Goal: Transaction & Acquisition: Obtain resource

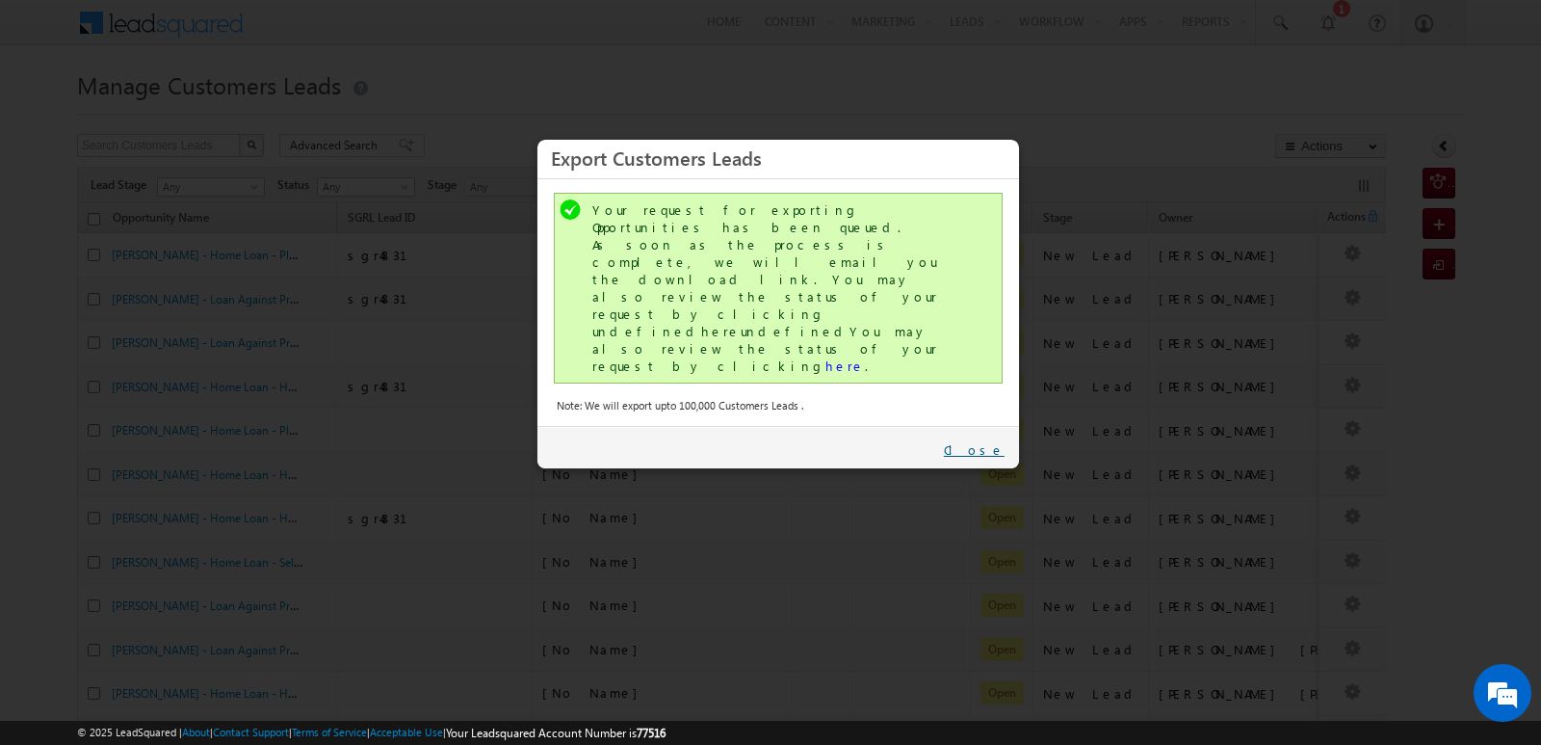
click at [989, 441] on link "Close" at bounding box center [974, 449] width 61 height 17
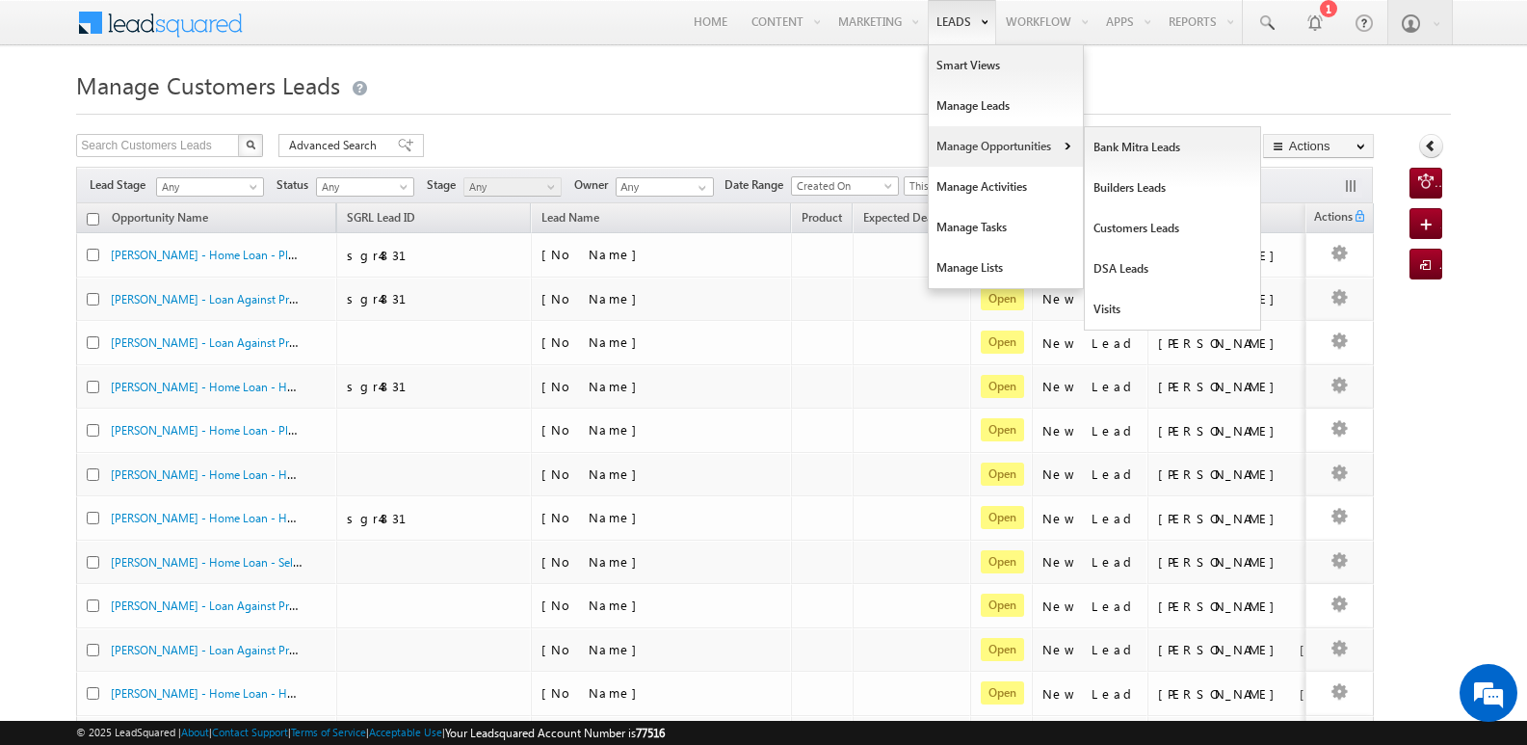
click at [981, 150] on link "Manage Opportunities" at bounding box center [1005, 146] width 154 height 40
click at [1124, 232] on link "Customers Leads" at bounding box center [1173, 228] width 176 height 40
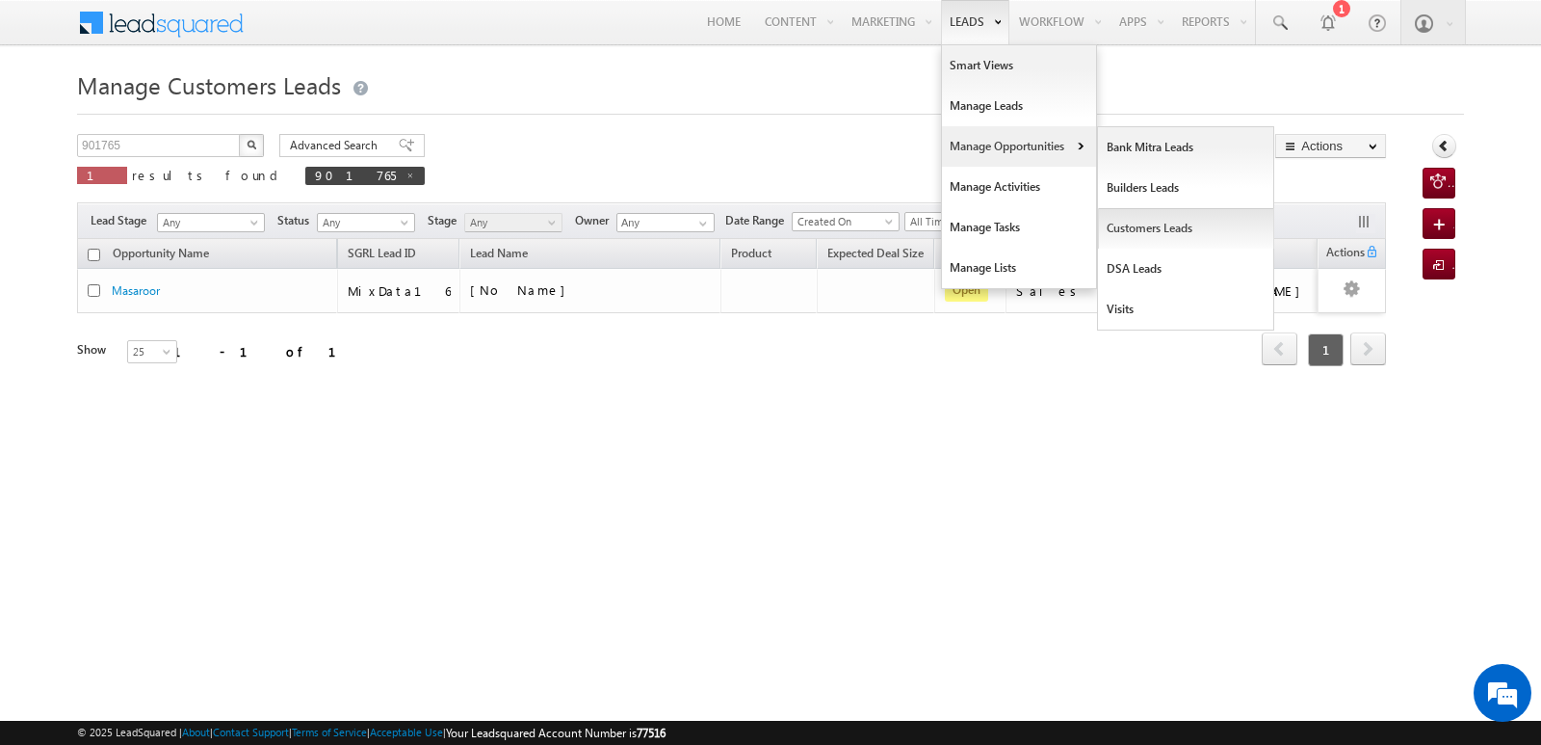
click at [1132, 229] on link "Customers Leads" at bounding box center [1186, 228] width 176 height 40
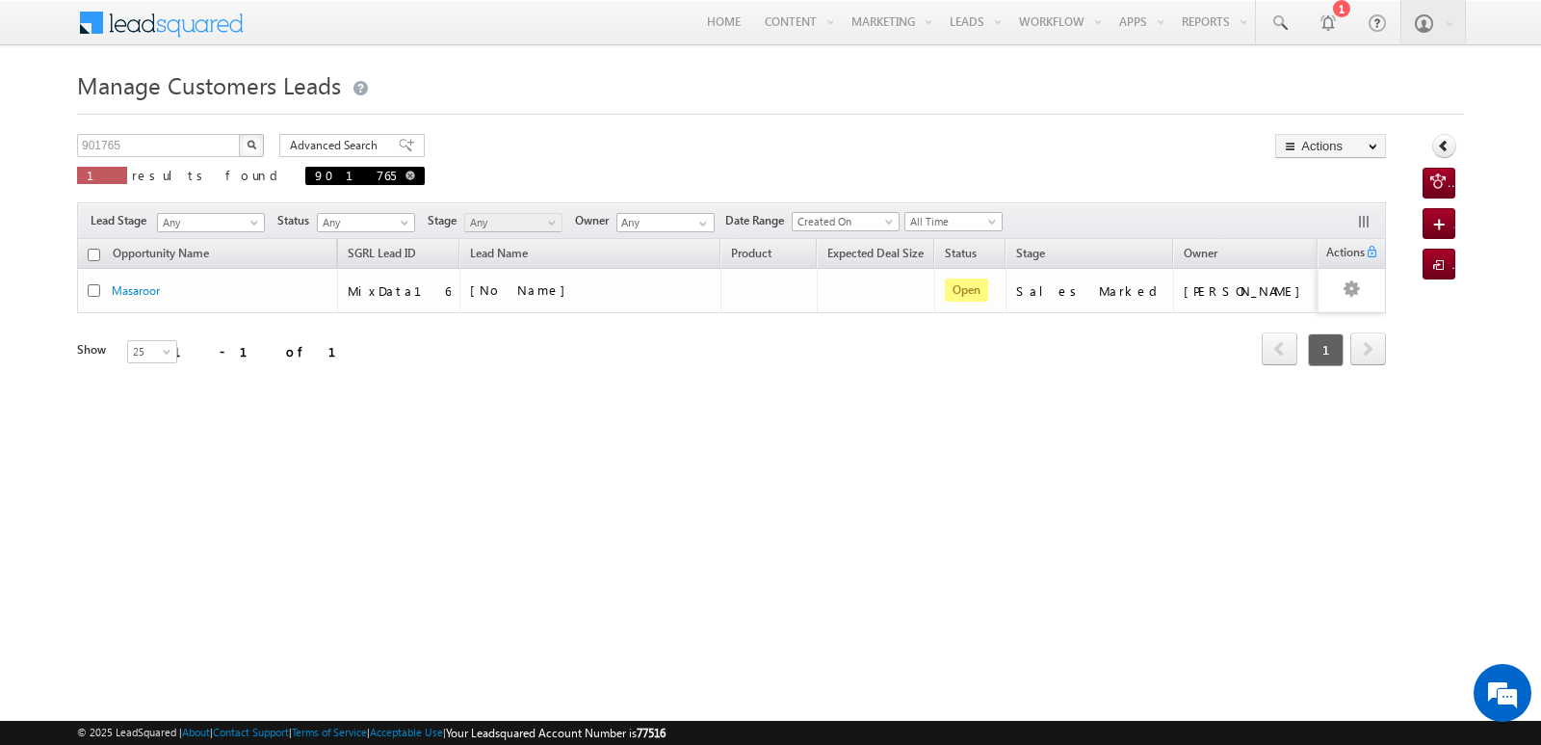
click at [405, 177] on span at bounding box center [410, 175] width 10 height 10
type input "Search Customers Leads"
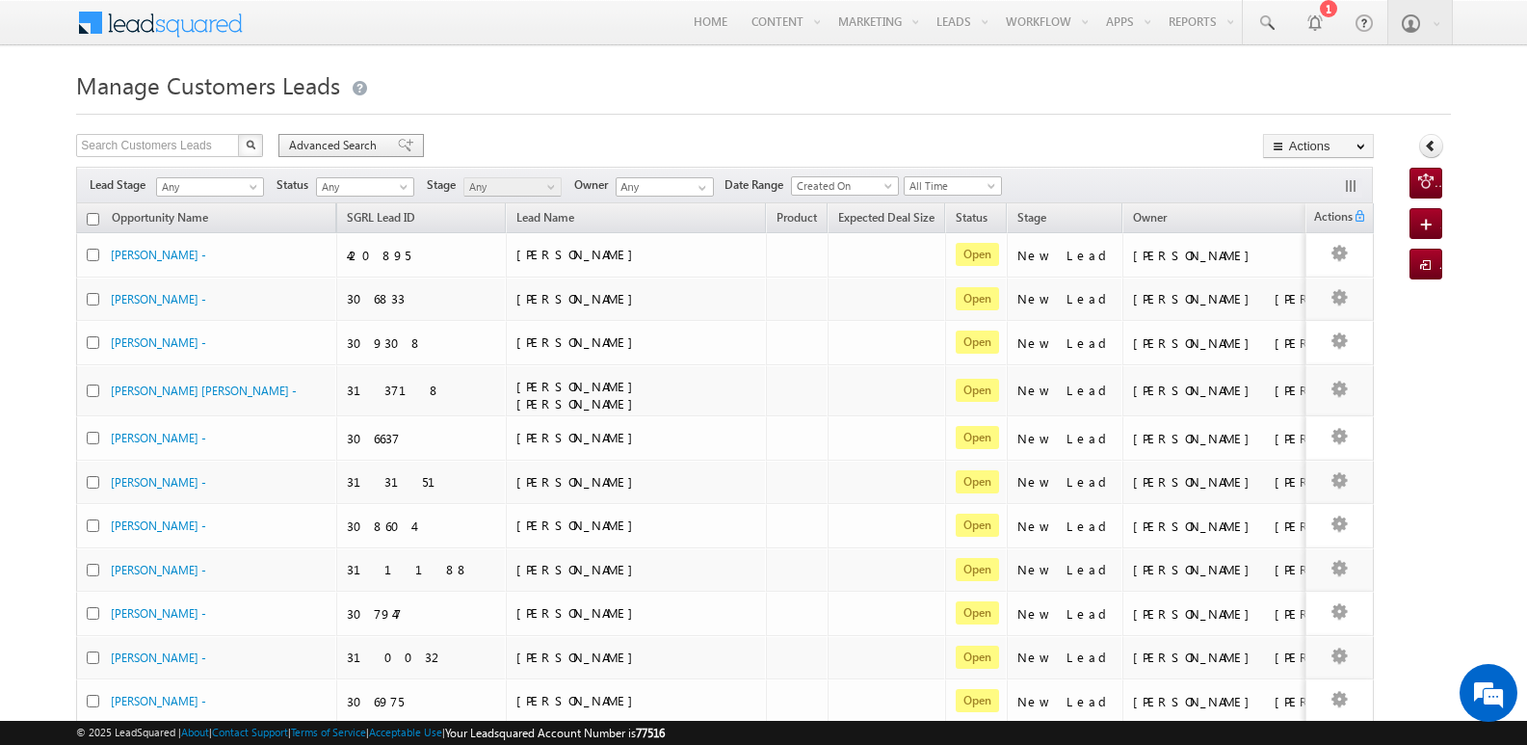
click at [398, 147] on span at bounding box center [405, 145] width 15 height 13
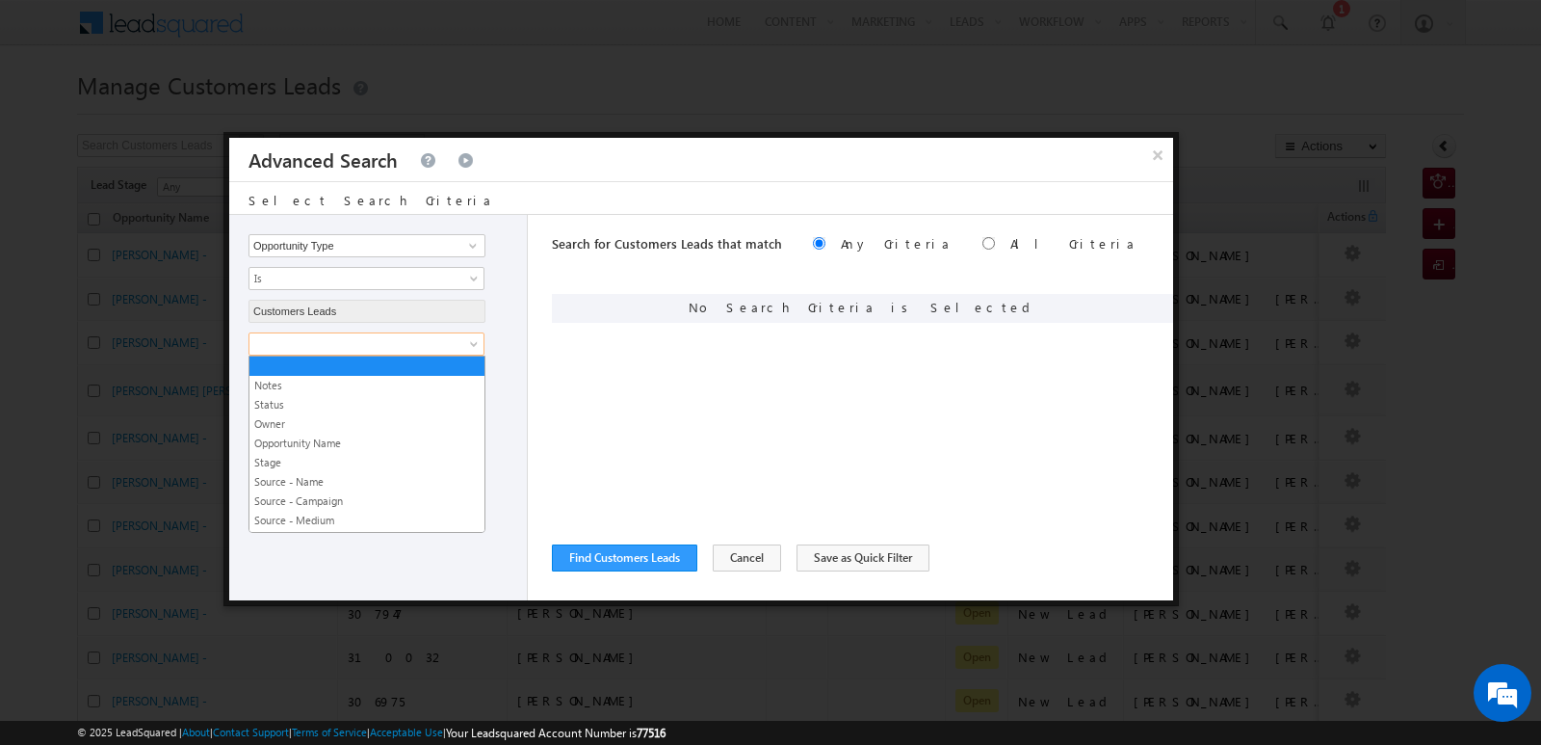
click at [383, 351] on span at bounding box center [353, 343] width 209 height 17
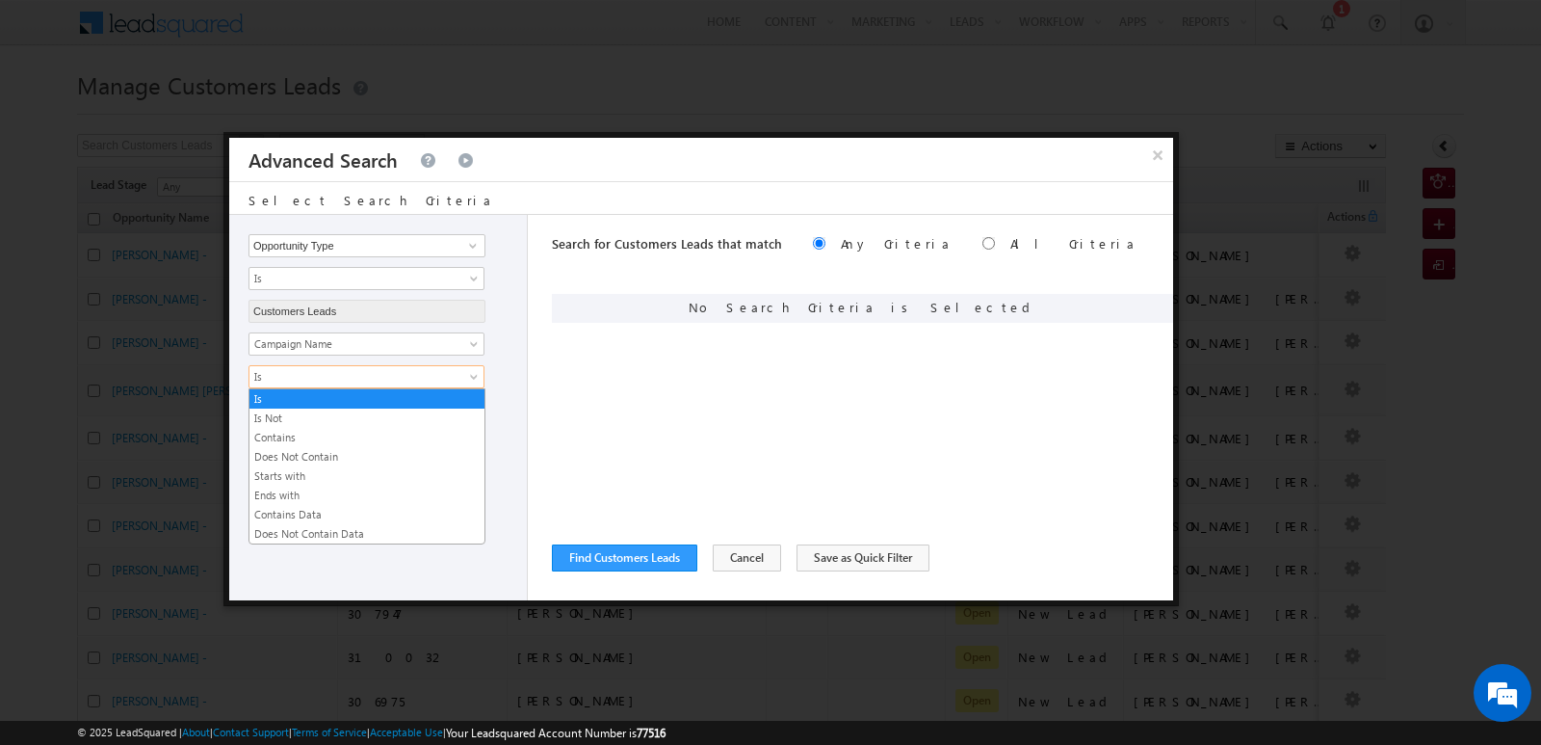
click at [394, 379] on span "Is" at bounding box center [353, 376] width 209 height 17
click at [336, 437] on link "Contains" at bounding box center [366, 437] width 235 height 17
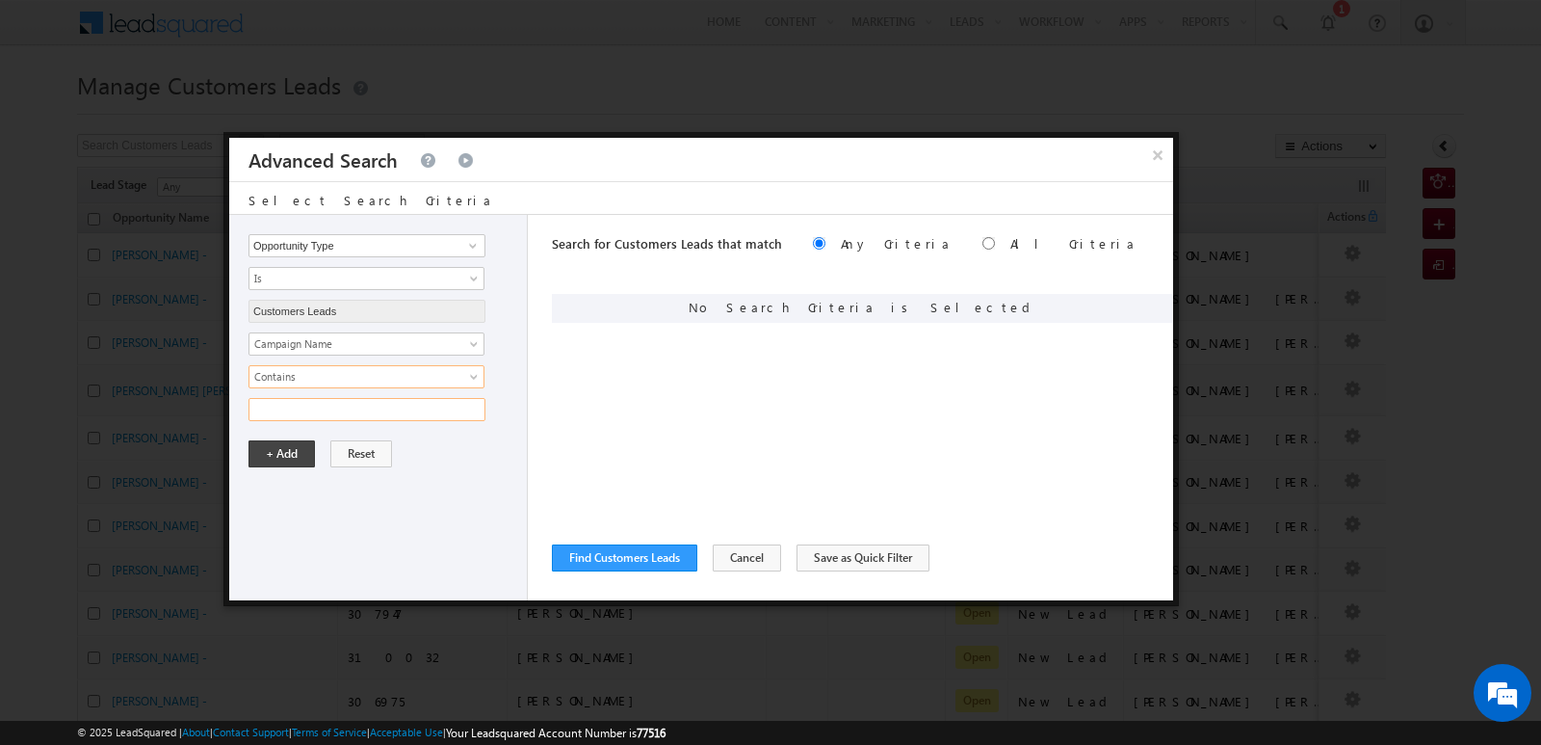
click at [343, 414] on input "text" at bounding box center [366, 409] width 237 height 23
type input "[DATE]"
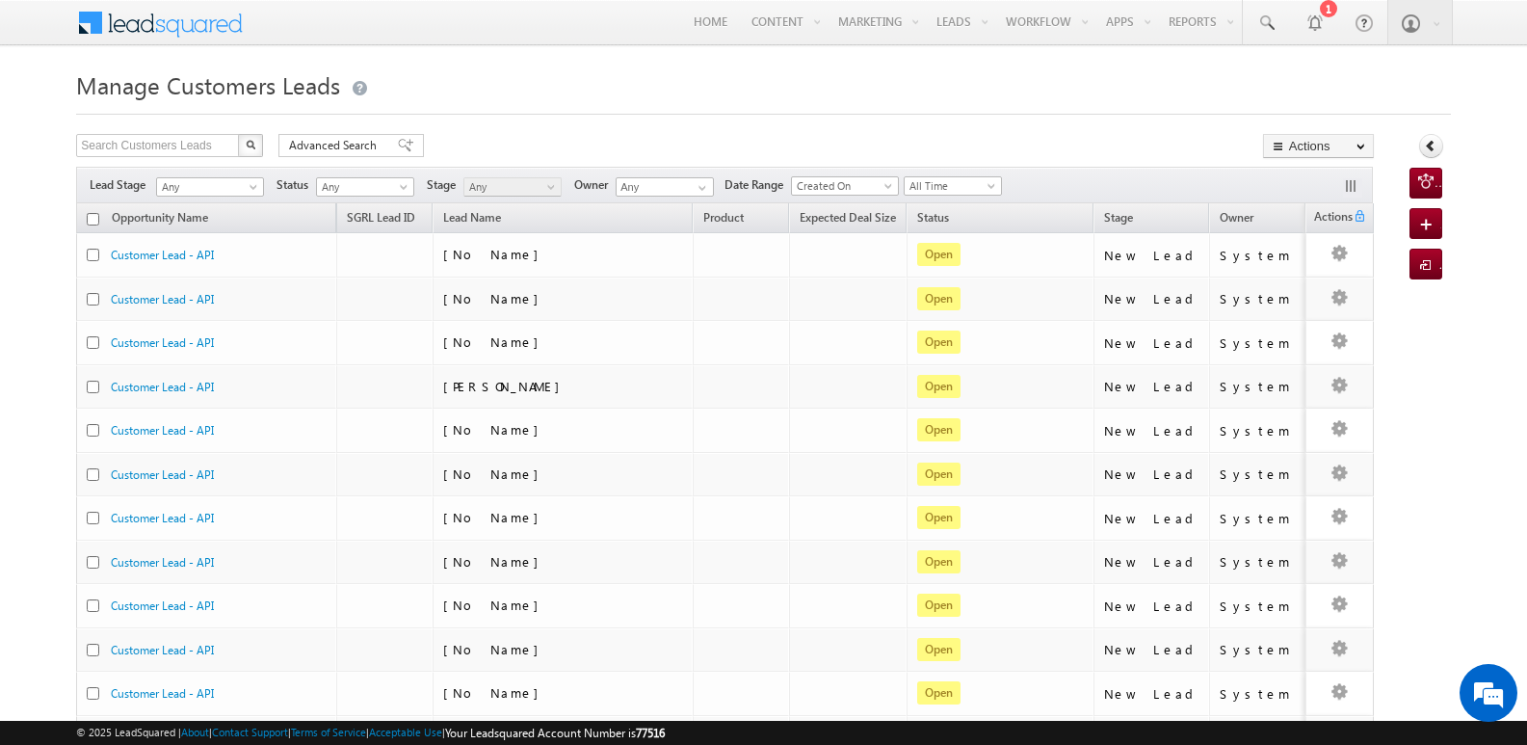
click at [781, 116] on div "Manage Customers Leads Search Customers Leads X 494529 results found Advanced S…" at bounding box center [763, 750] width 1374 height 1371
click at [398, 142] on span at bounding box center [405, 145] width 15 height 13
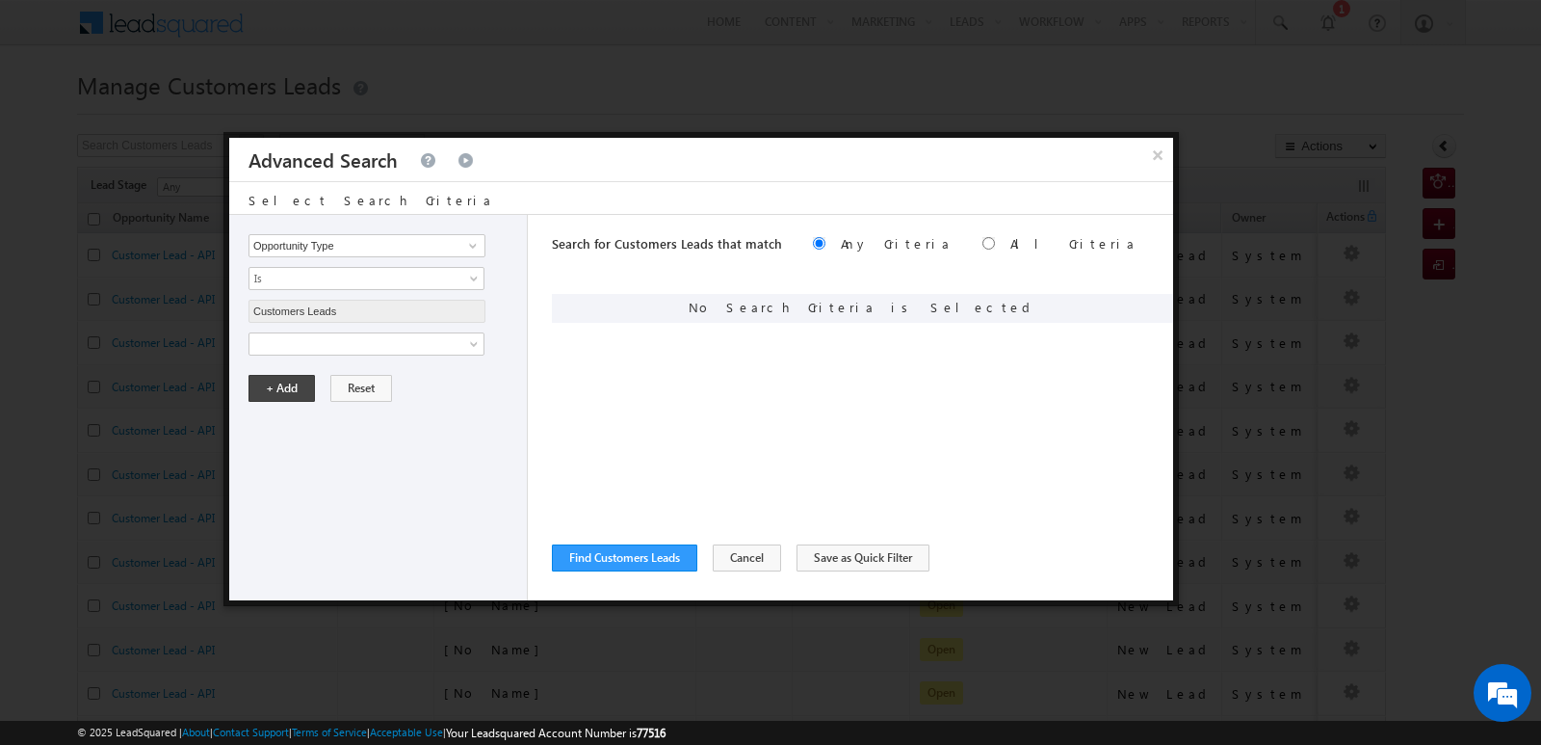
click at [348, 357] on div "Opportunity Type Lead Owner Sales Group Prospect Id Address 1 Address 2 Age Ass…" at bounding box center [378, 407] width 299 height 385
click at [349, 346] on span at bounding box center [353, 343] width 209 height 17
click at [330, 370] on span "Is" at bounding box center [353, 376] width 209 height 17
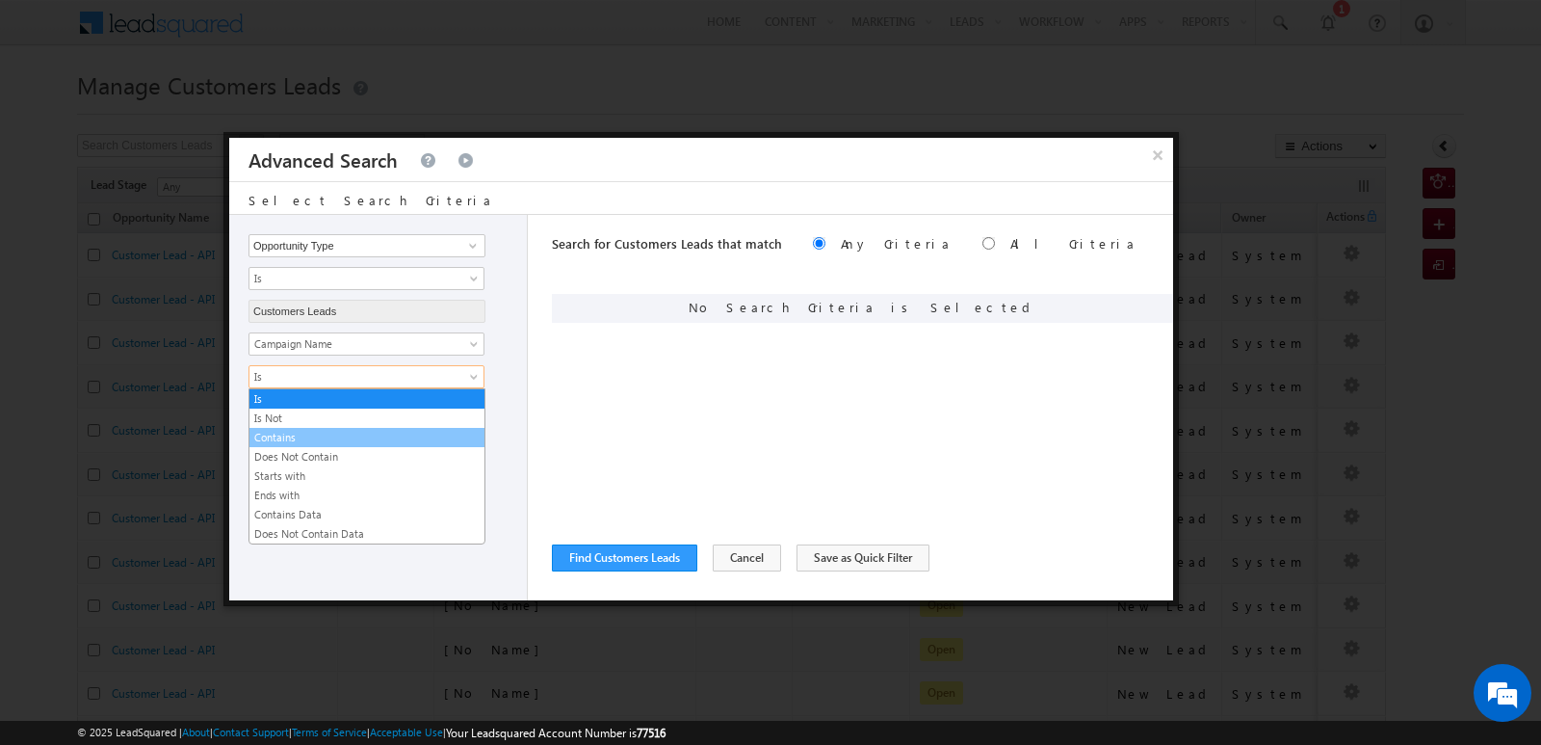
click at [296, 444] on link "Contains" at bounding box center [366, 437] width 235 height 17
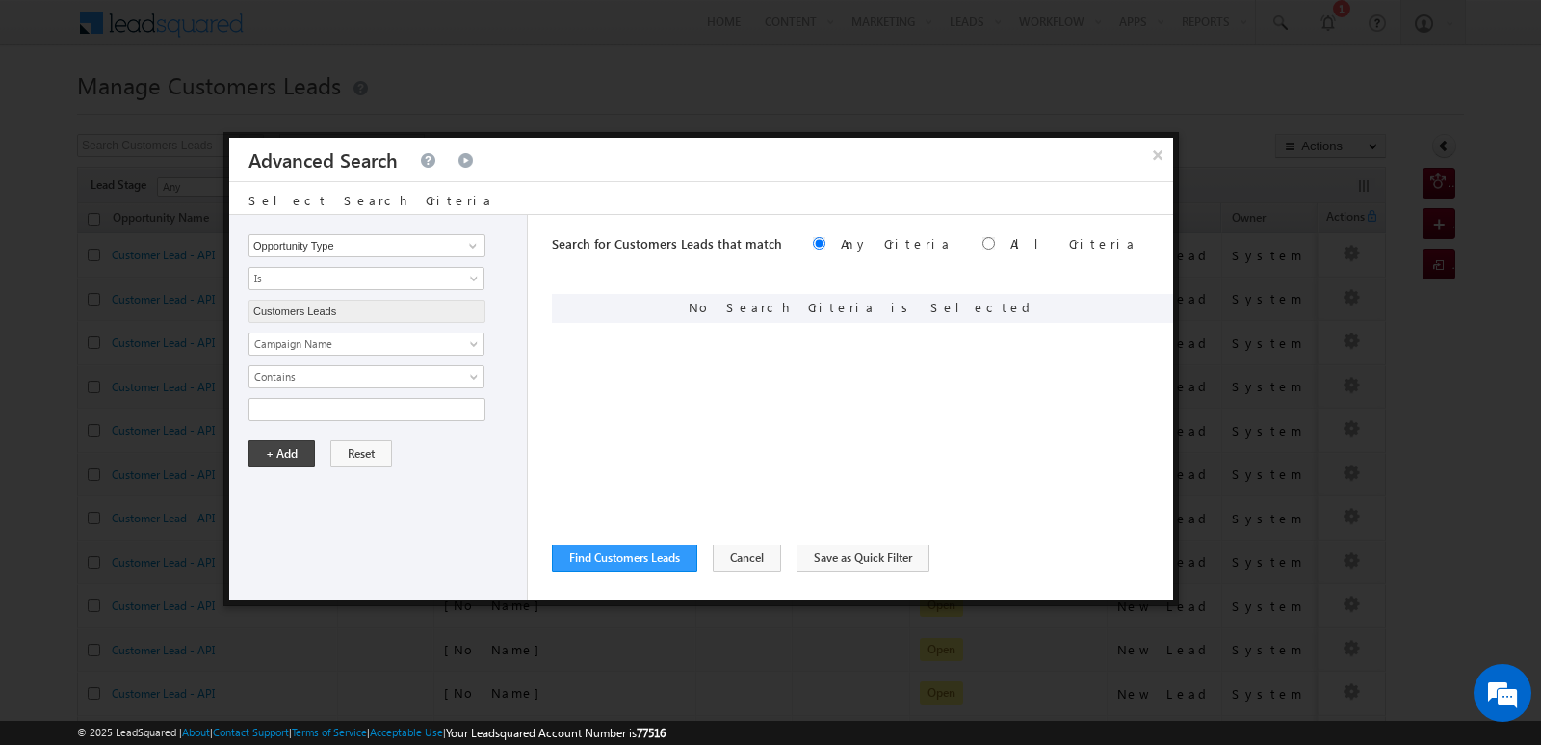
click at [431, 484] on div "Opportunity Type Lead Owner Sales Group Prospect Id Address 1 Address 2 Age Ass…" at bounding box center [378, 407] width 299 height 385
click at [383, 408] on input "text" at bounding box center [366, 409] width 237 height 23
paste input "19SEP25"
type input "19SEP25"
click at [395, 519] on div "Opportunity Type Lead Owner Sales Group Prospect Id Address 1 Address 2 Age Ass…" at bounding box center [378, 407] width 299 height 385
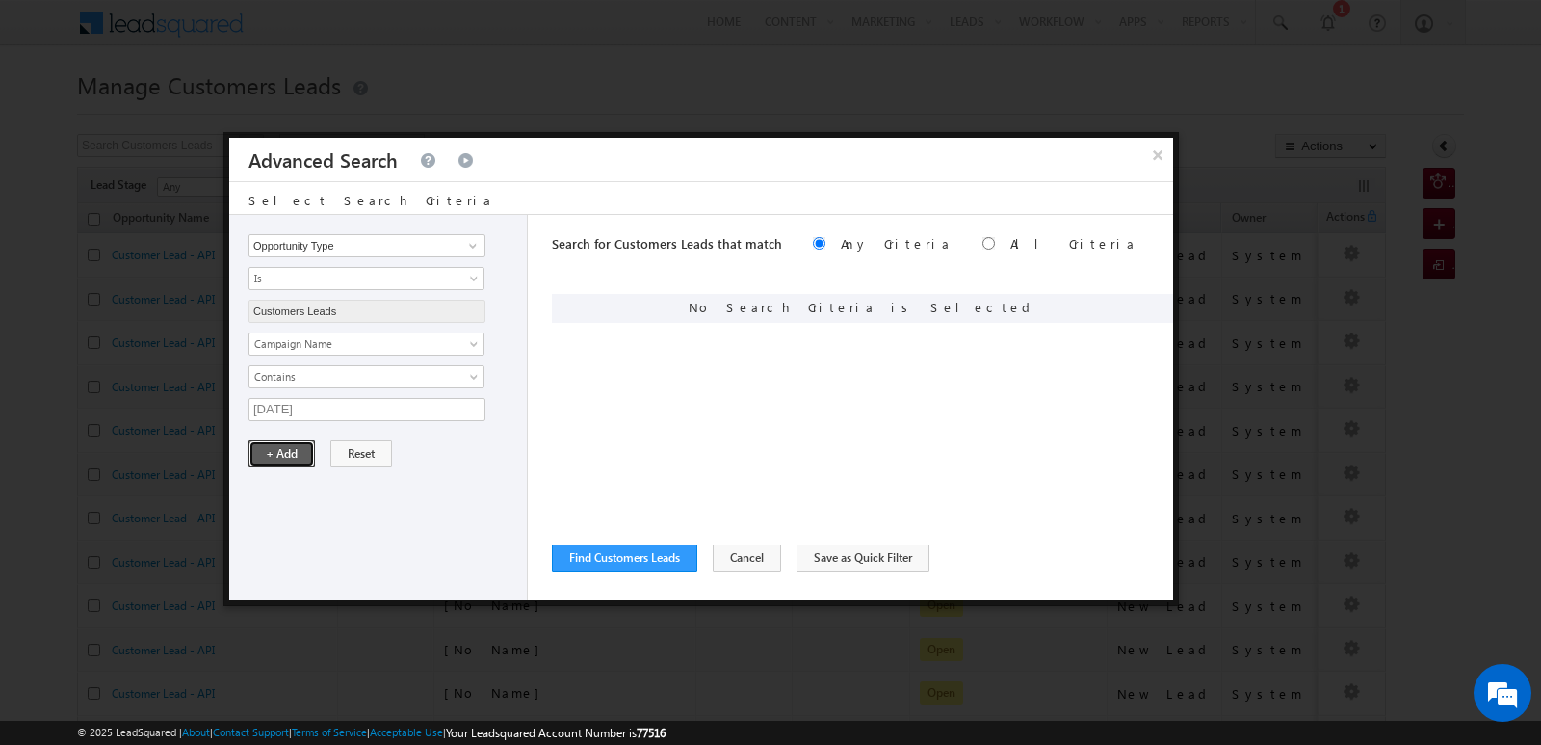
click at [286, 464] on button "+ Add" at bounding box center [281, 453] width 66 height 27
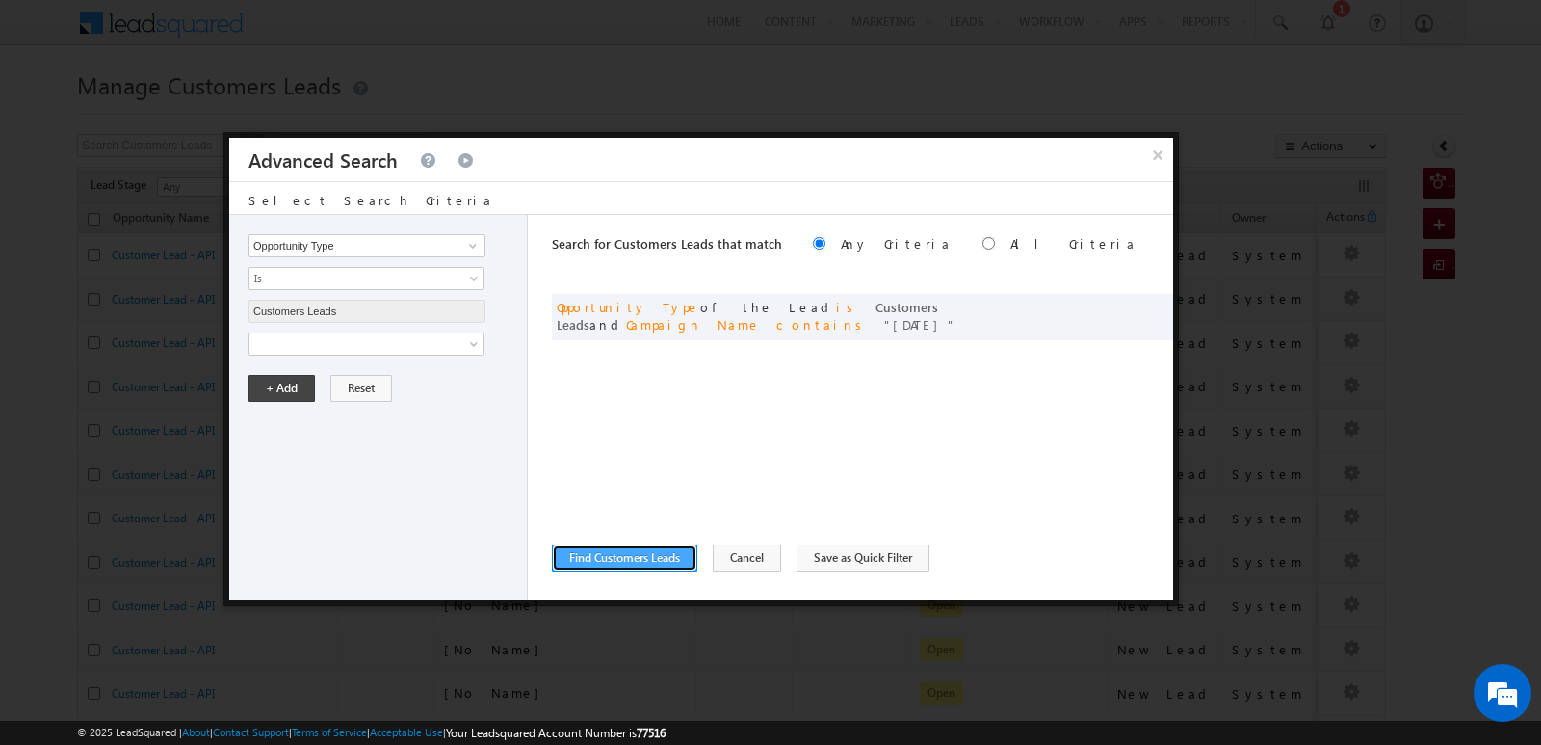
click at [643, 563] on button "Find Customers Leads" at bounding box center [624, 557] width 145 height 27
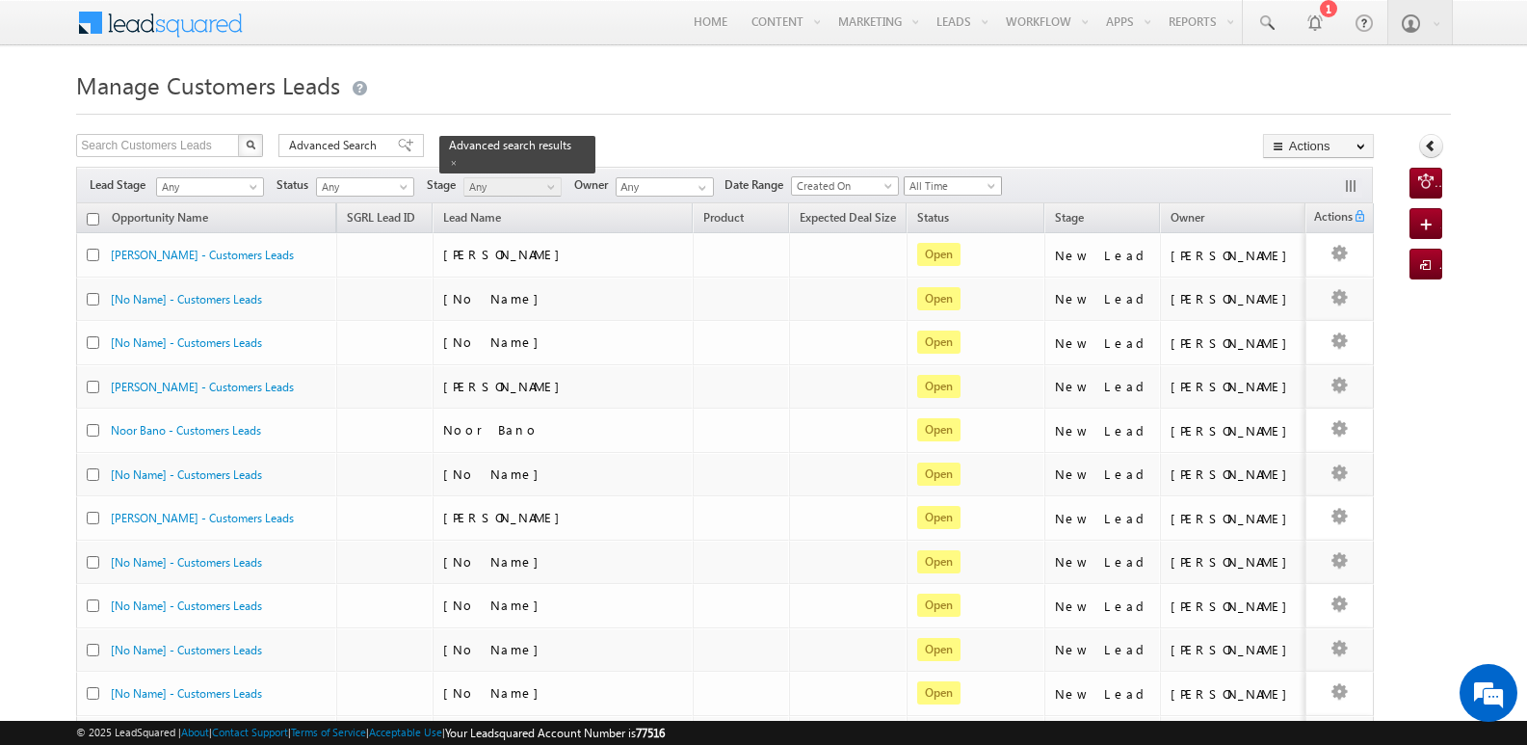
click at [971, 191] on span "All Time" at bounding box center [950, 185] width 92 height 17
click at [1123, 153] on div "Search Customers Leads X 84 results found Advanced Search Advanced search resul…" at bounding box center [724, 148] width 1297 height 28
click at [1300, 178] on link "Export Customers Leads" at bounding box center [1318, 182] width 109 height 40
click at [1294, 180] on link "Export Customers Leads" at bounding box center [1318, 182] width 109 height 40
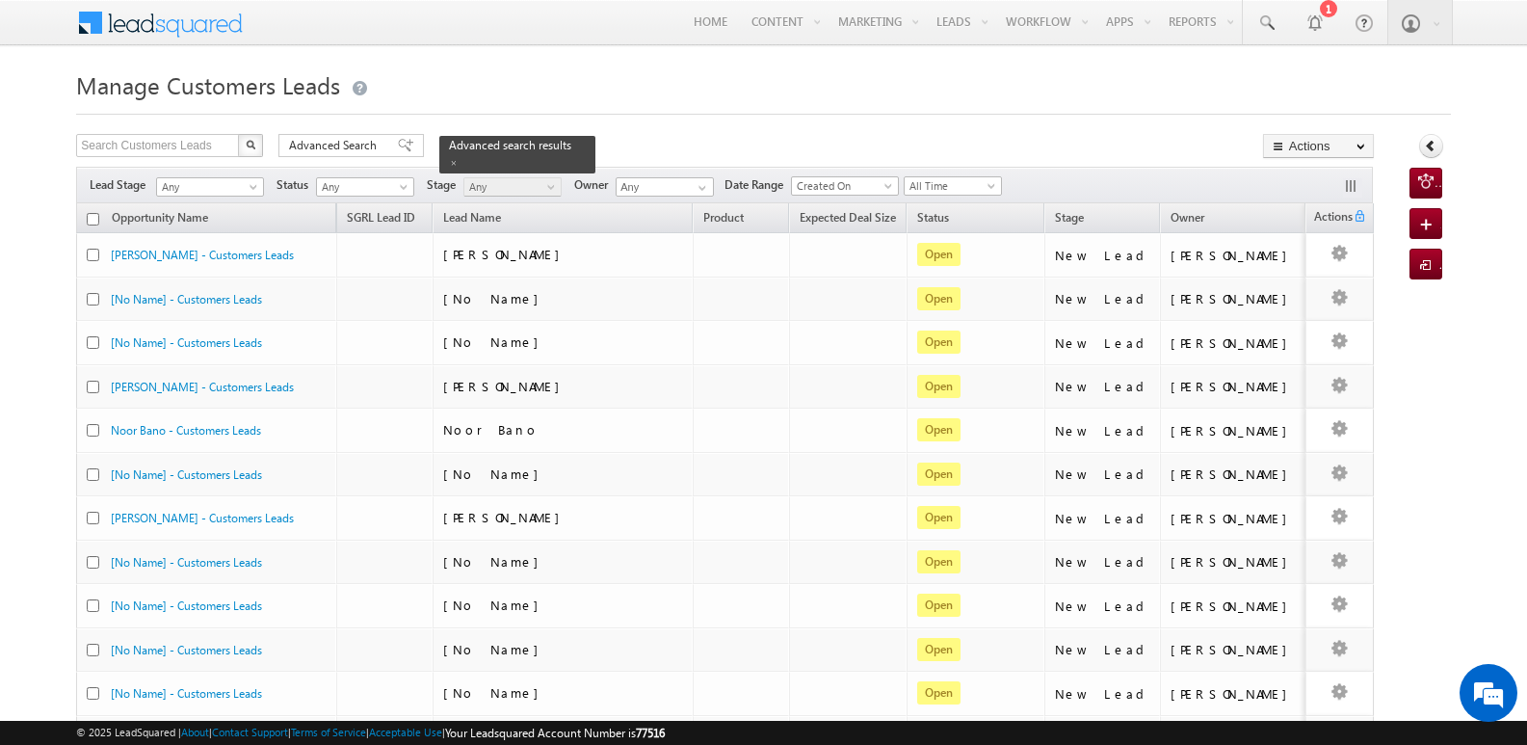
click at [1153, 144] on div "Search Customers Leads X 84 results found Advanced Search Advanced search resul…" at bounding box center [724, 148] width 1297 height 28
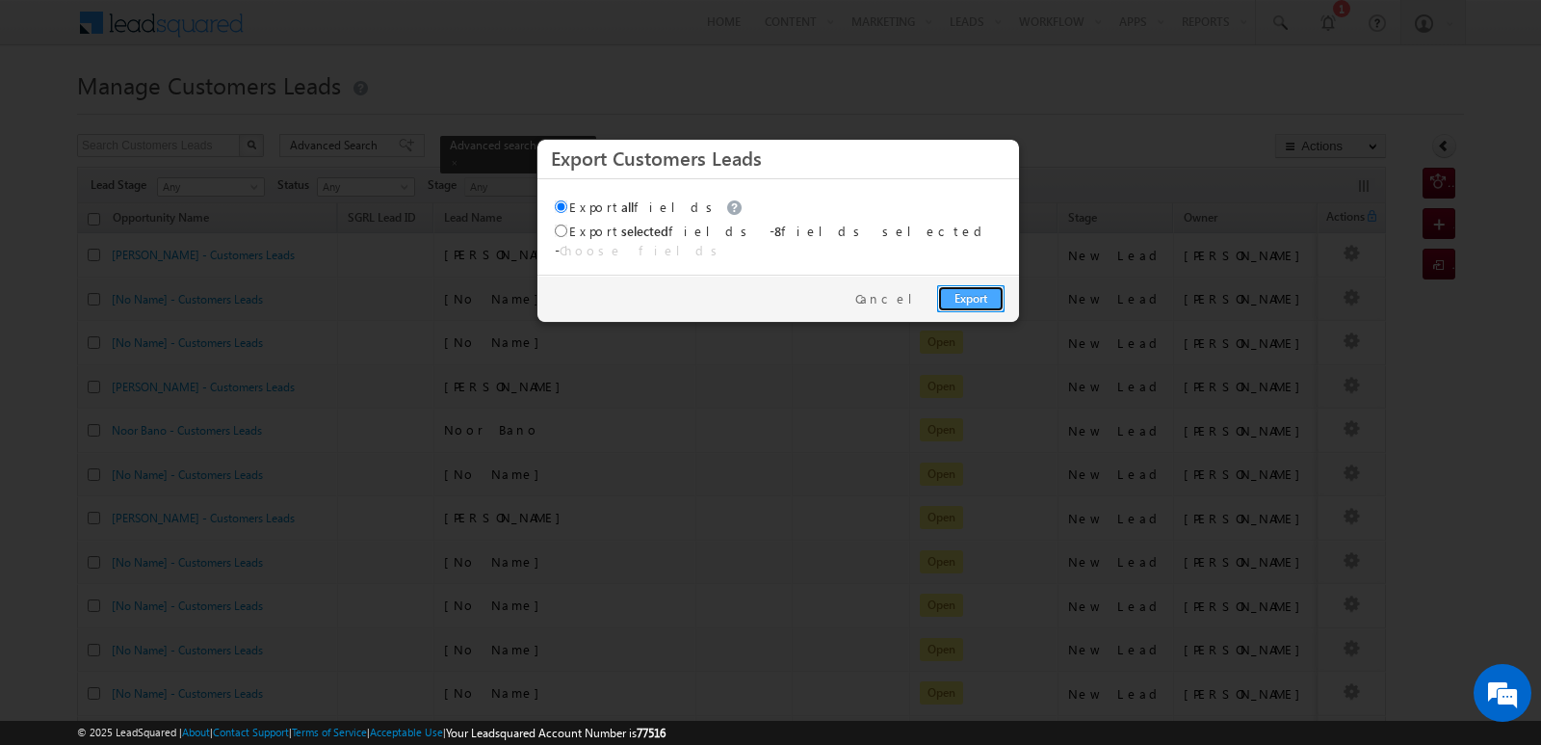
click at [979, 285] on link "Export" at bounding box center [970, 298] width 67 height 27
click at [978, 289] on link "Export" at bounding box center [970, 298] width 67 height 27
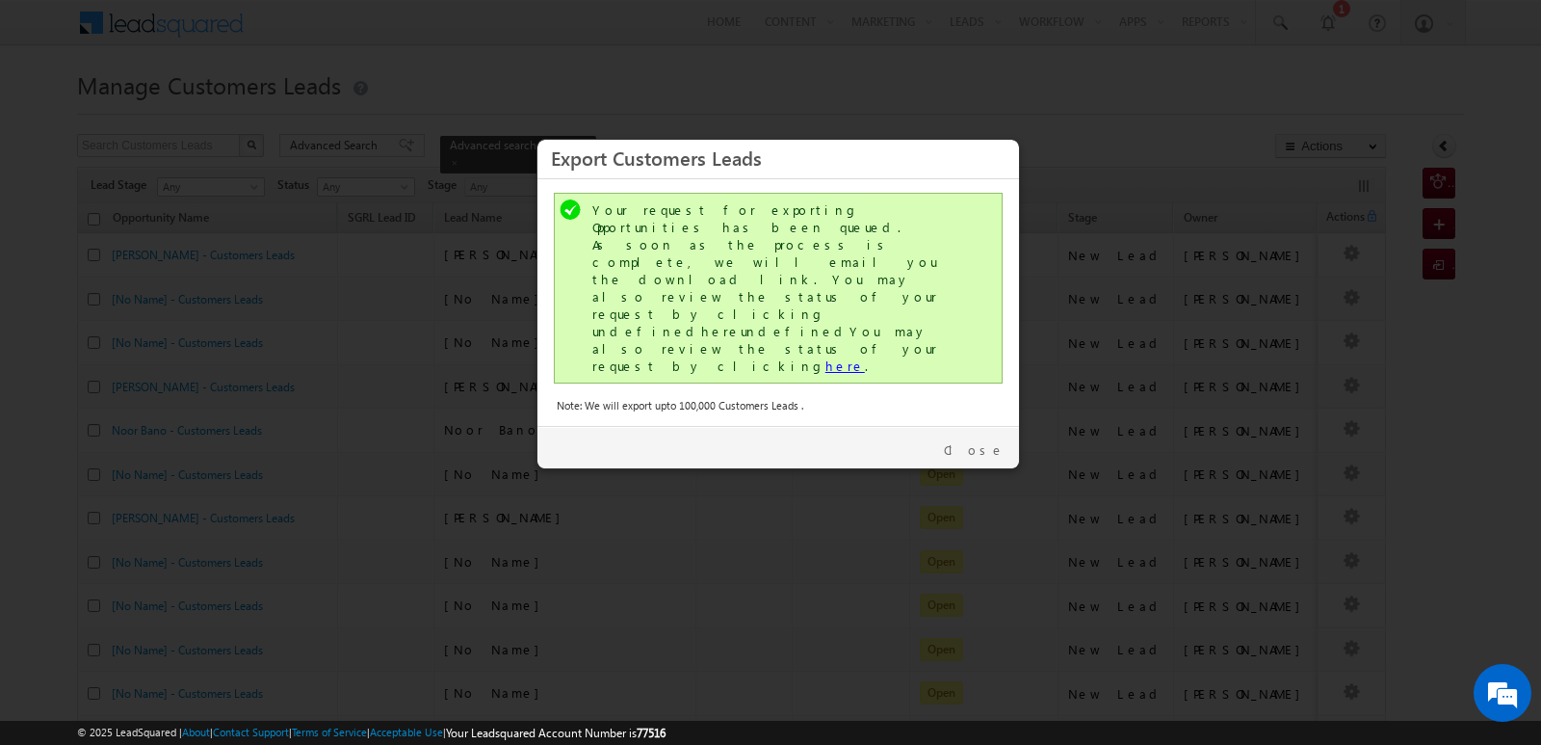
click at [825, 357] on link "here" at bounding box center [844, 365] width 39 height 16
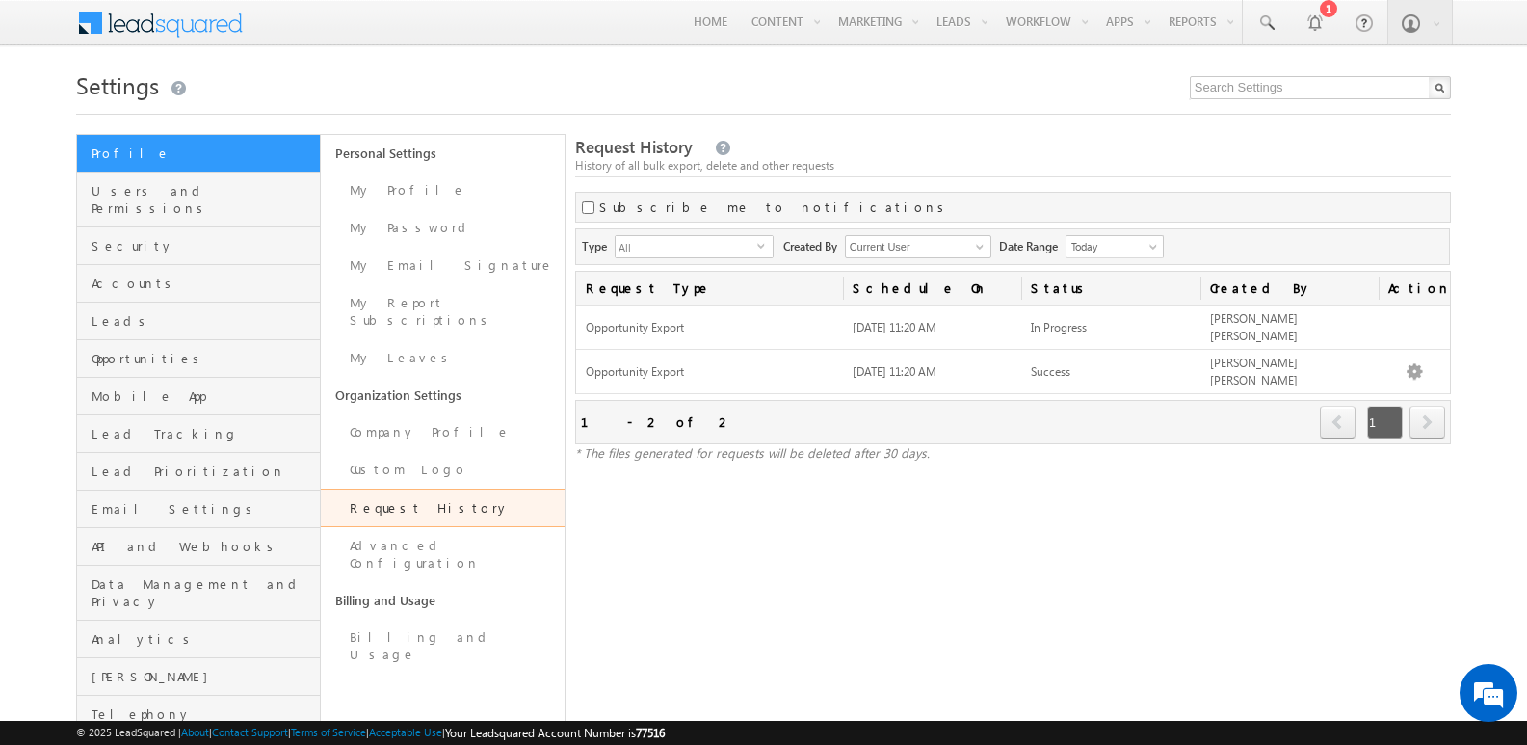
click at [1126, 144] on div "Request History History of all bulk export, delete and other requests" at bounding box center [1013, 156] width 876 height 41
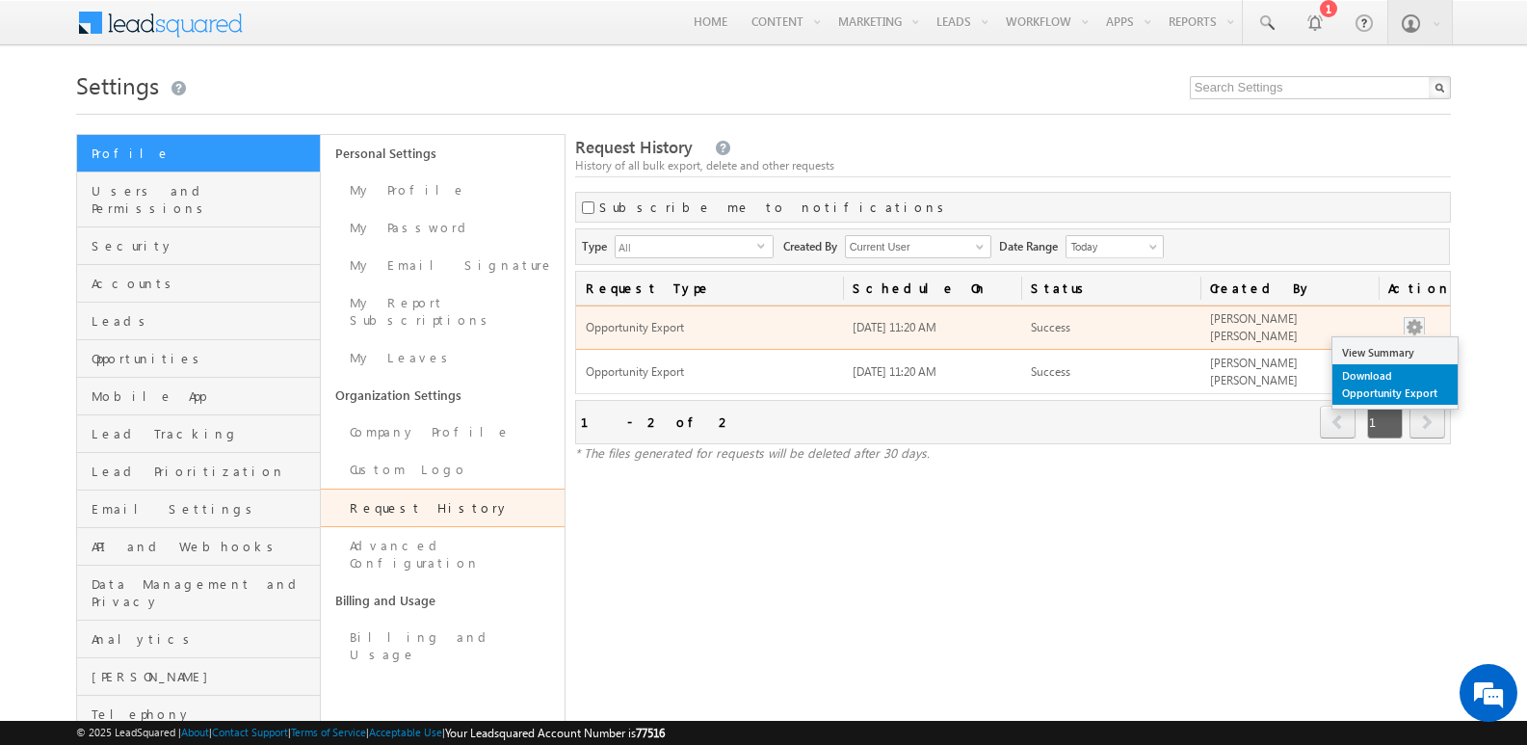
click at [1385, 385] on link "Download Opportunity Export" at bounding box center [1394, 384] width 125 height 40
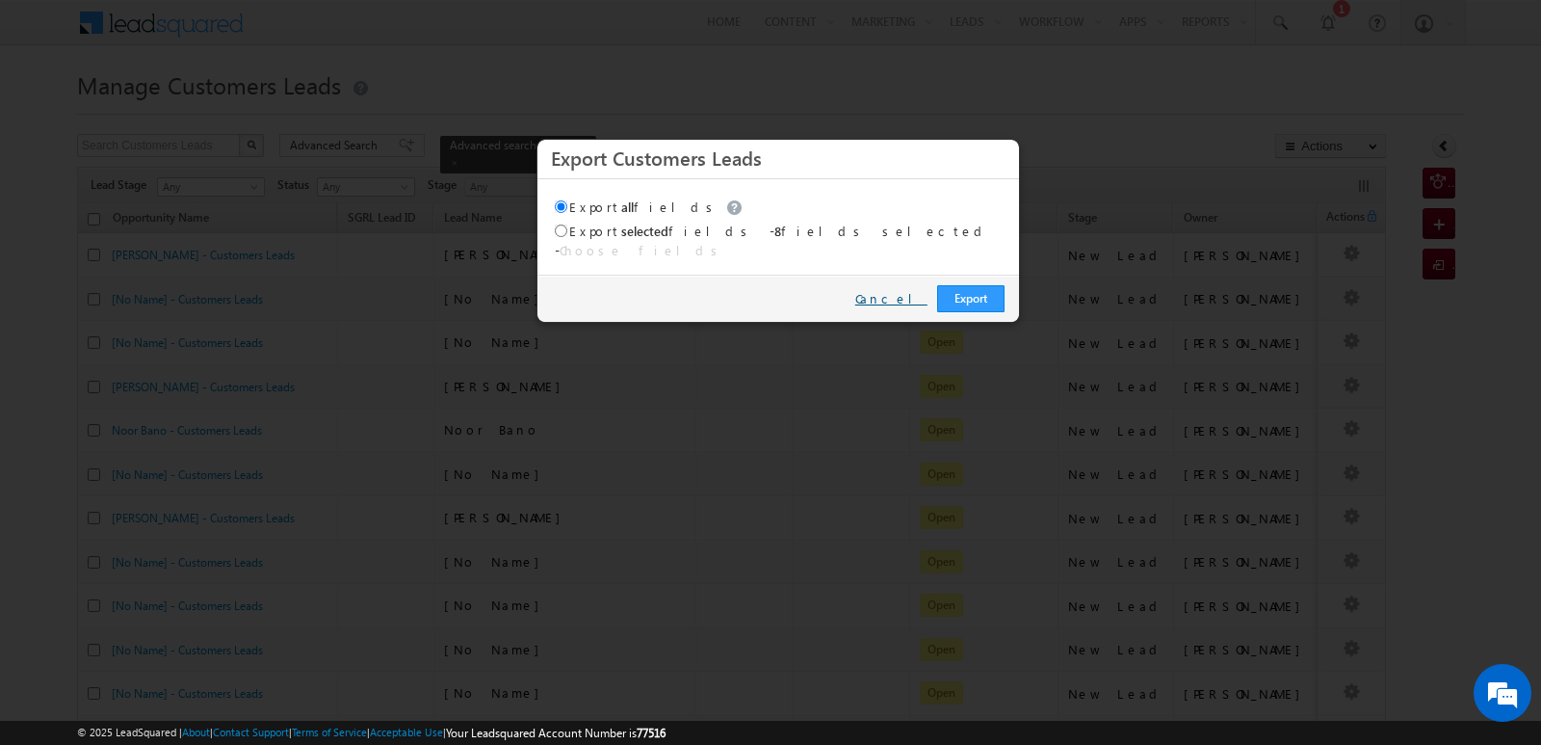
click at [909, 290] on link "Cancel" at bounding box center [891, 298] width 72 height 17
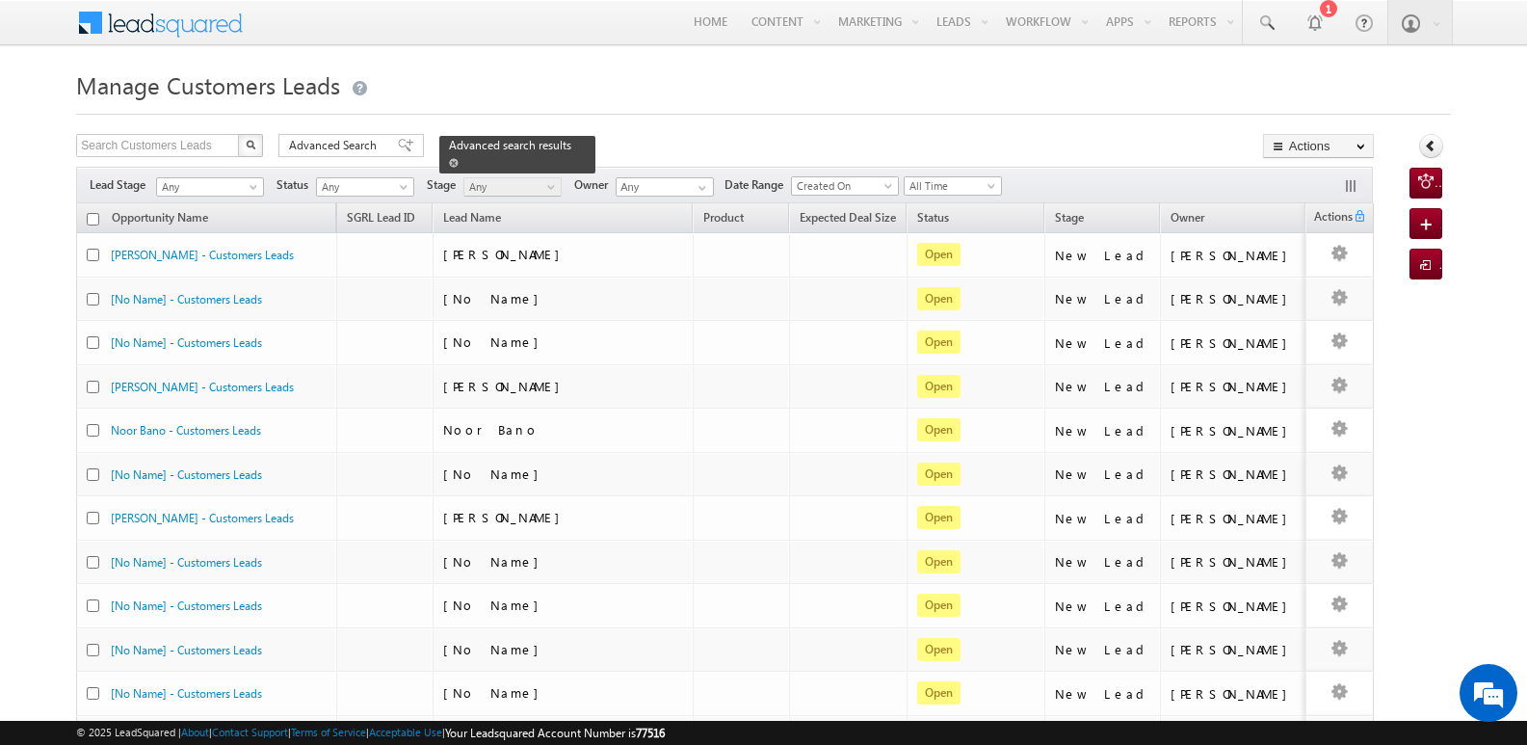
click at [458, 158] on span at bounding box center [454, 163] width 10 height 10
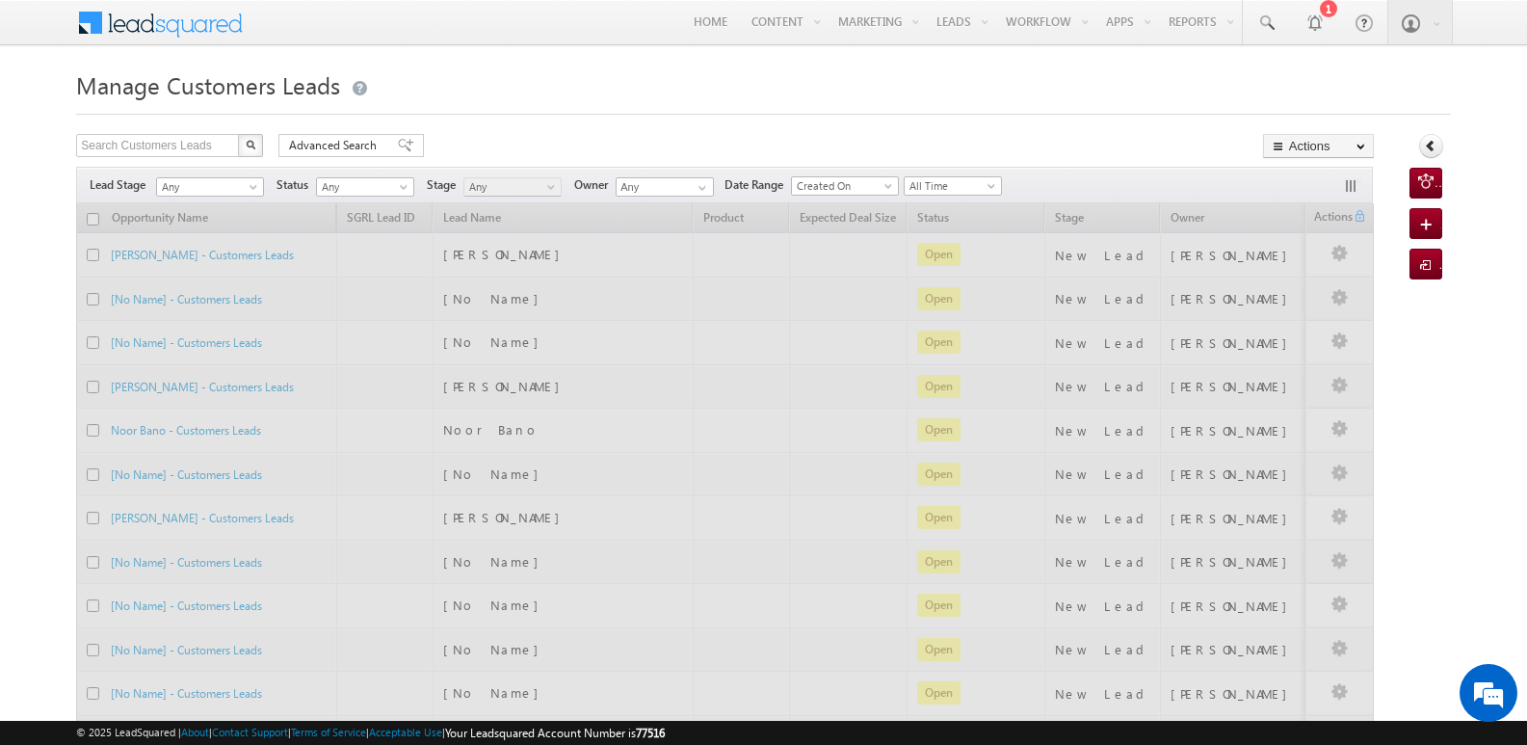
click at [971, 147] on div "Search Customers Leads X 84 results found Advanced Search Advanced search resul…" at bounding box center [724, 148] width 1297 height 28
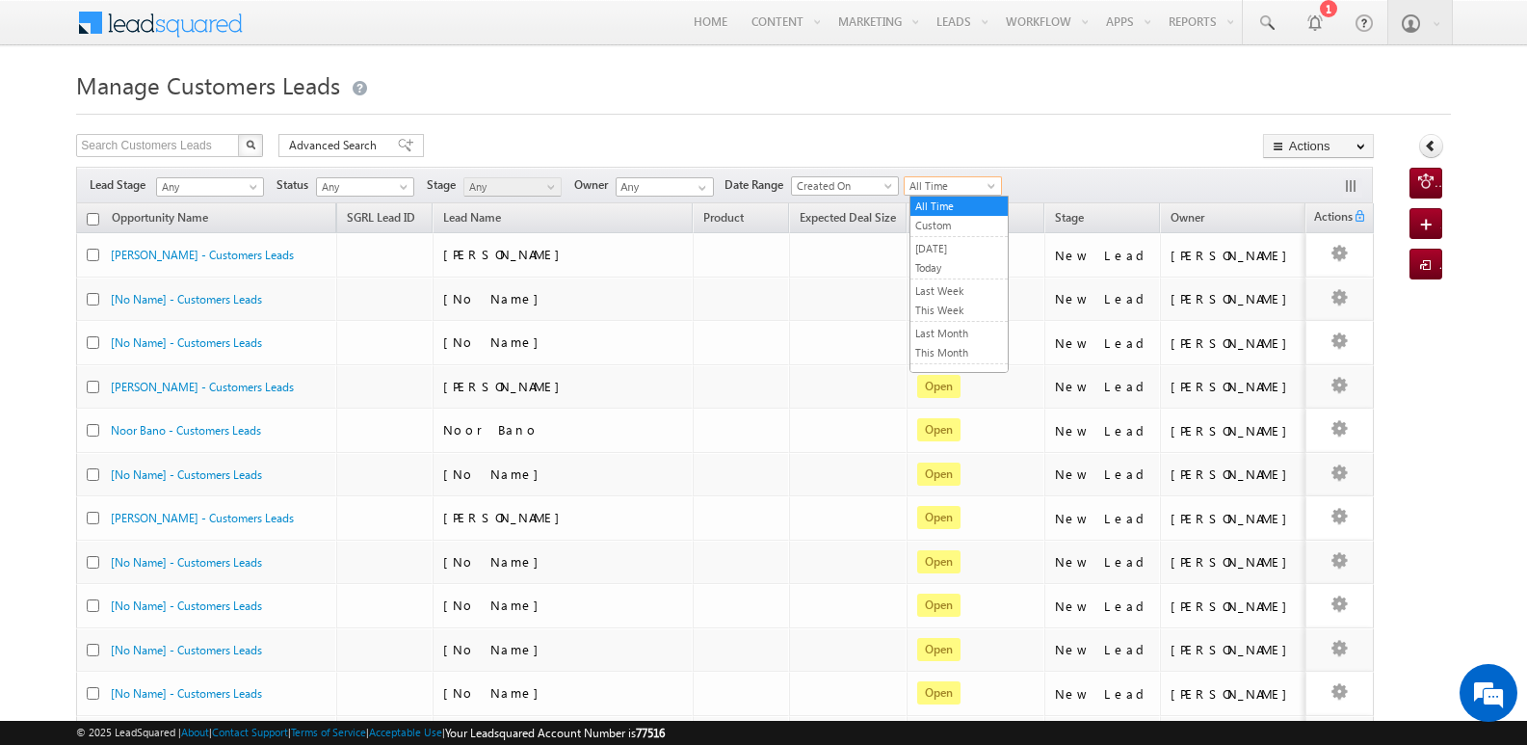
click at [963, 187] on span "All Time" at bounding box center [950, 185] width 92 height 17
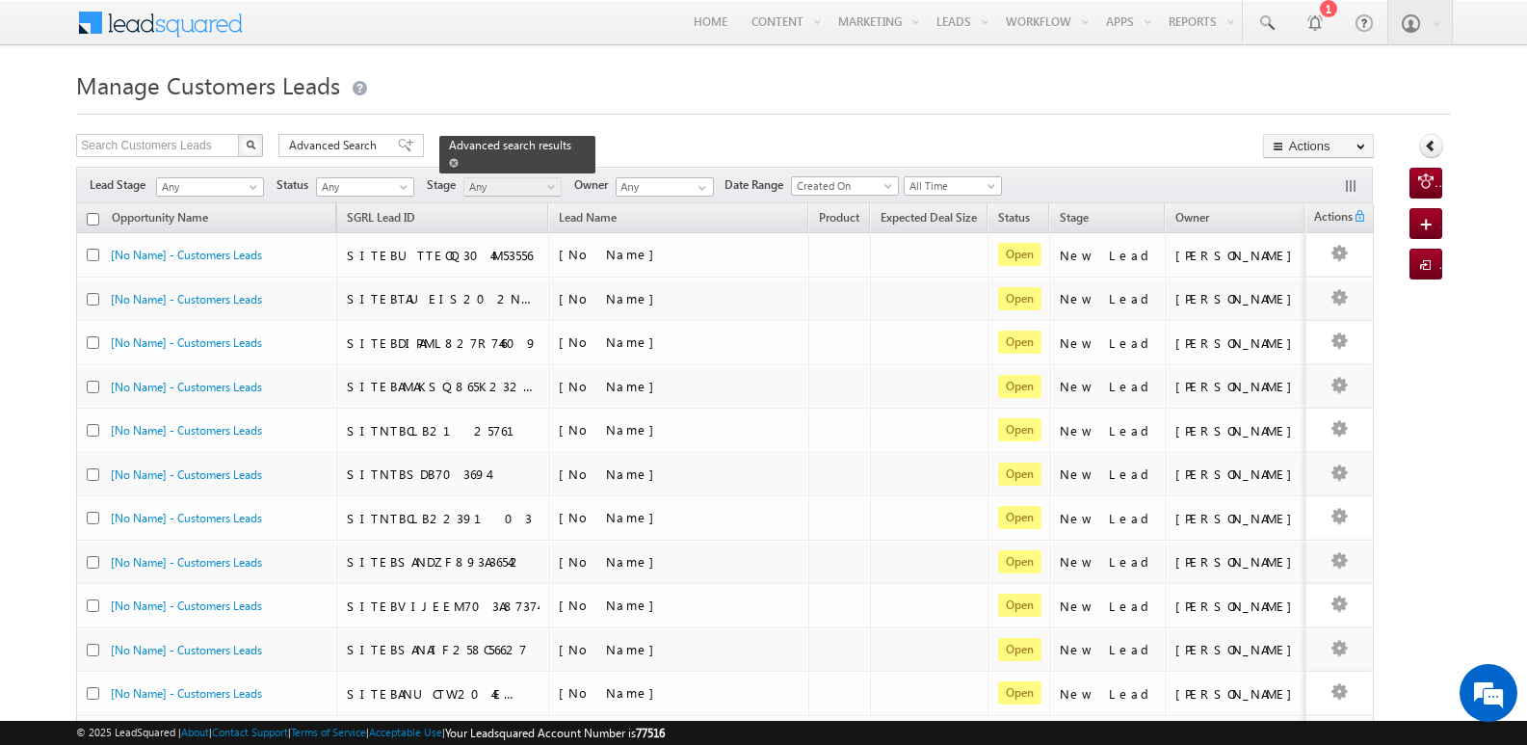
click at [458, 158] on span at bounding box center [454, 163] width 10 height 10
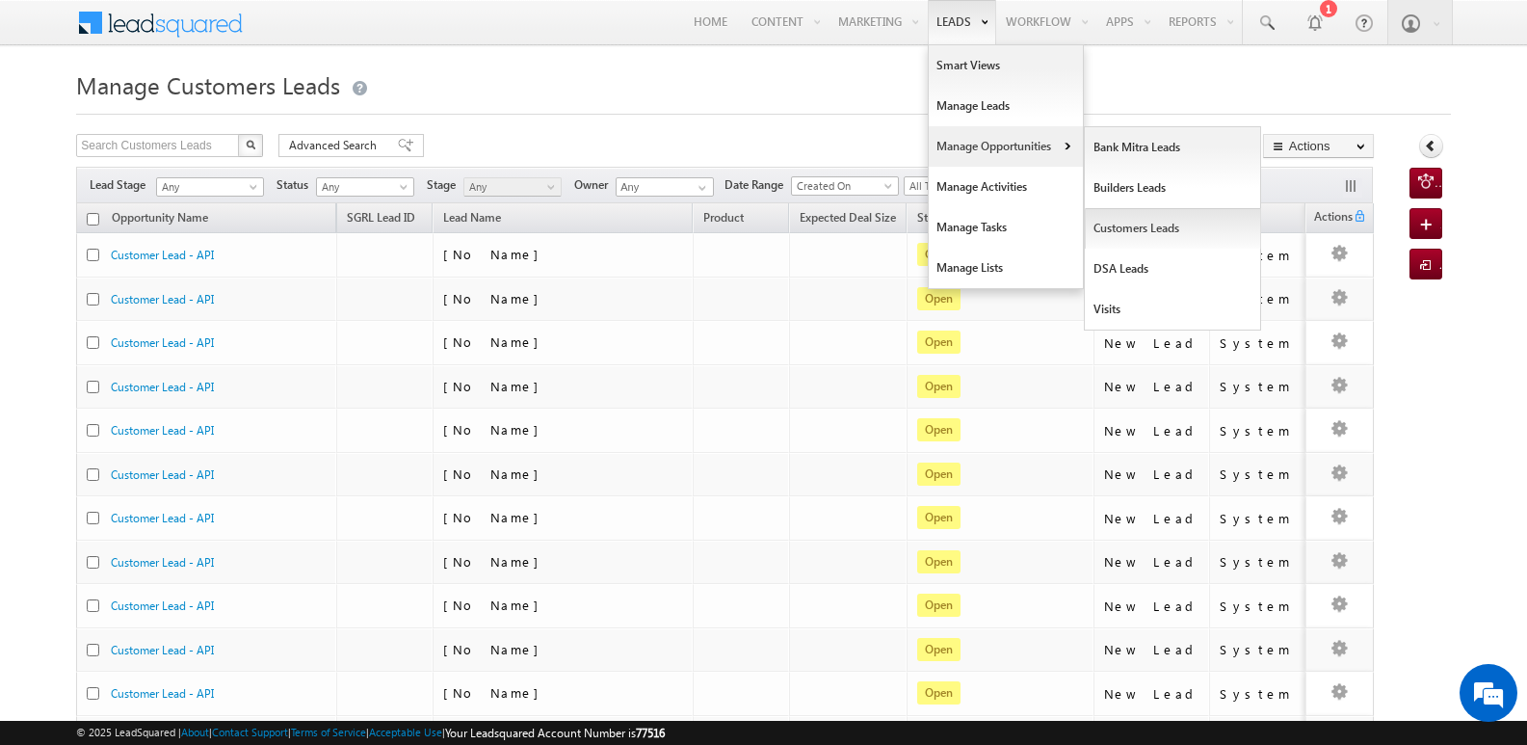
click at [1132, 222] on link "Customers Leads" at bounding box center [1173, 228] width 176 height 40
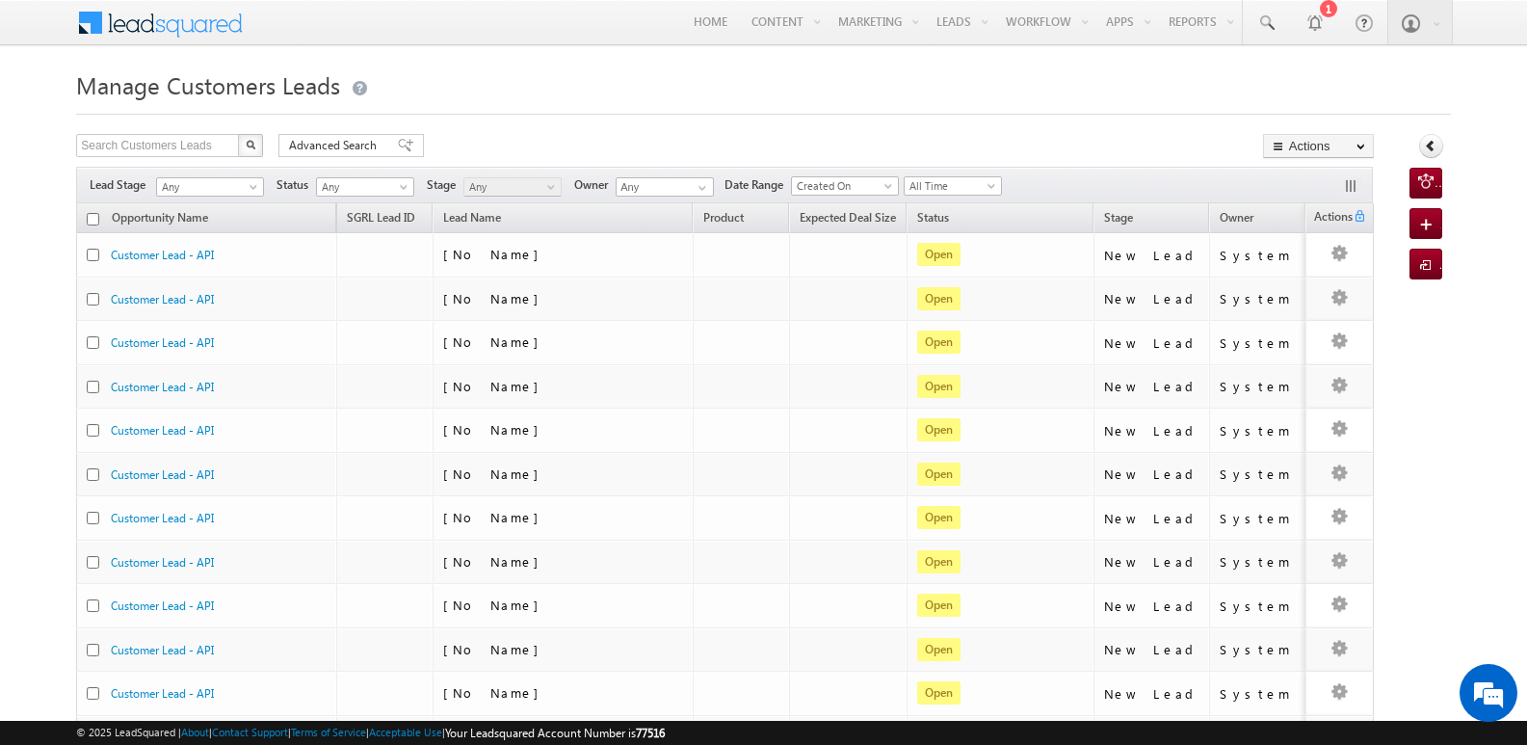
click at [1055, 139] on div "Search Customers Leads X 495049 results found Advanced Search Advanced search r…" at bounding box center [724, 148] width 1297 height 28
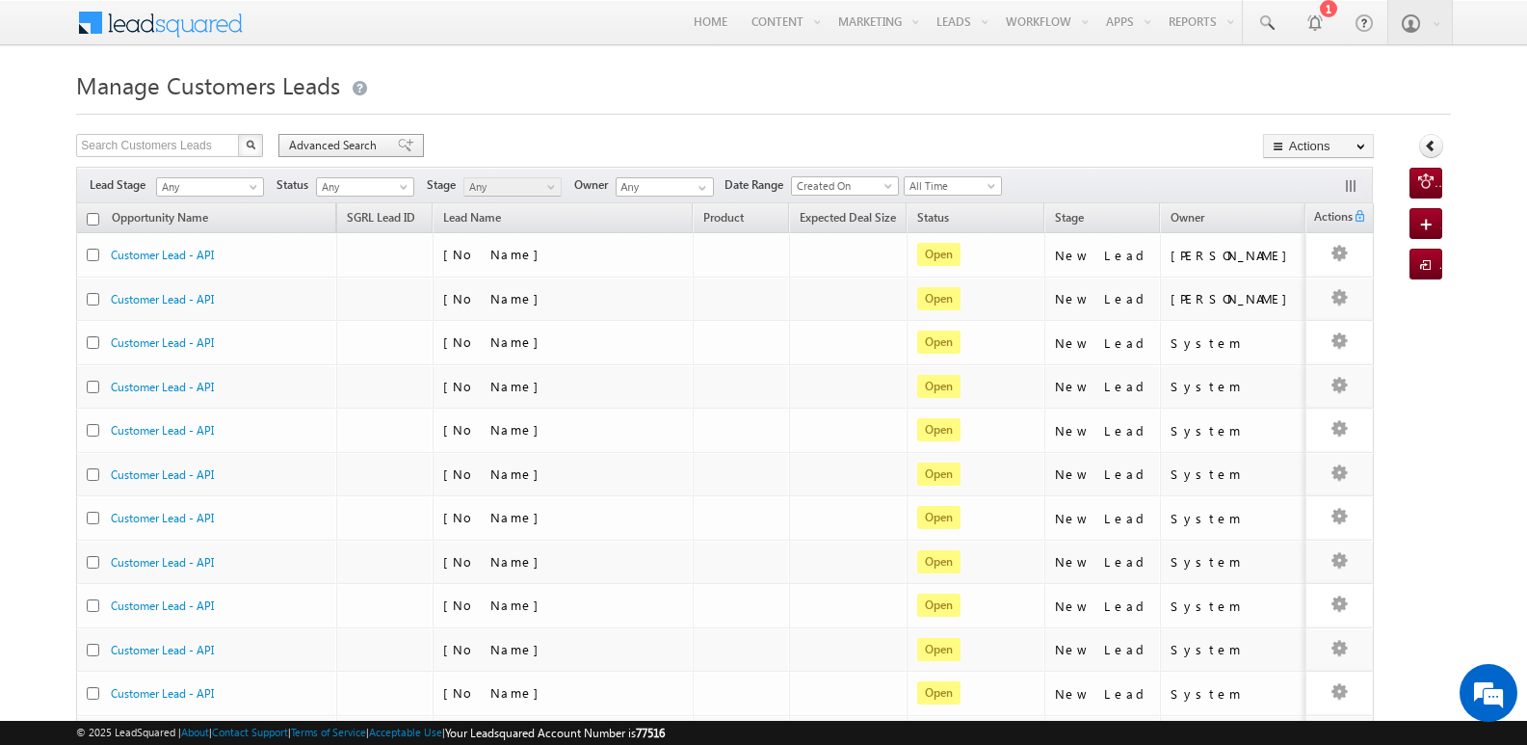
click at [386, 136] on div "Advanced Search" at bounding box center [350, 145] width 145 height 23
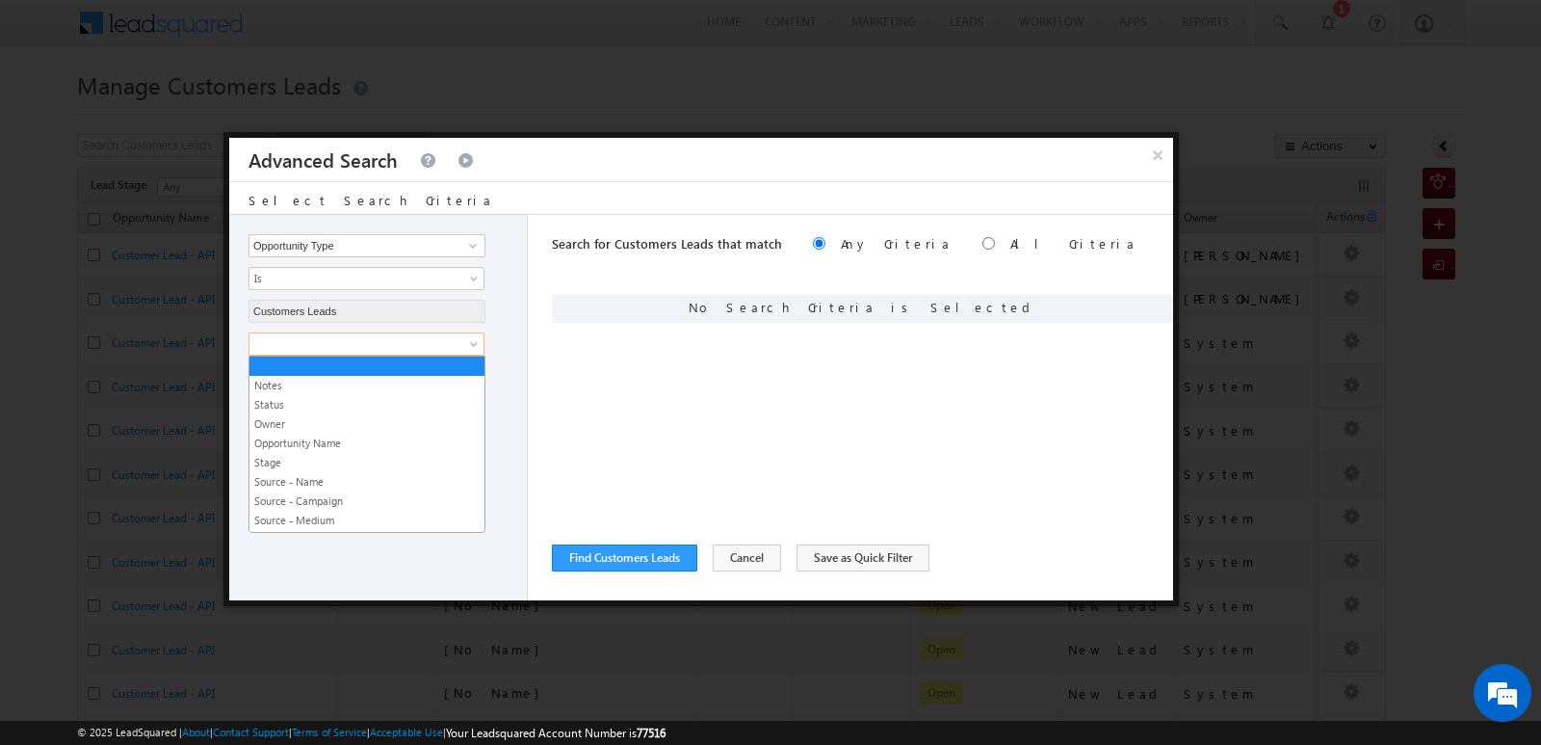
click at [436, 342] on span at bounding box center [353, 343] width 209 height 17
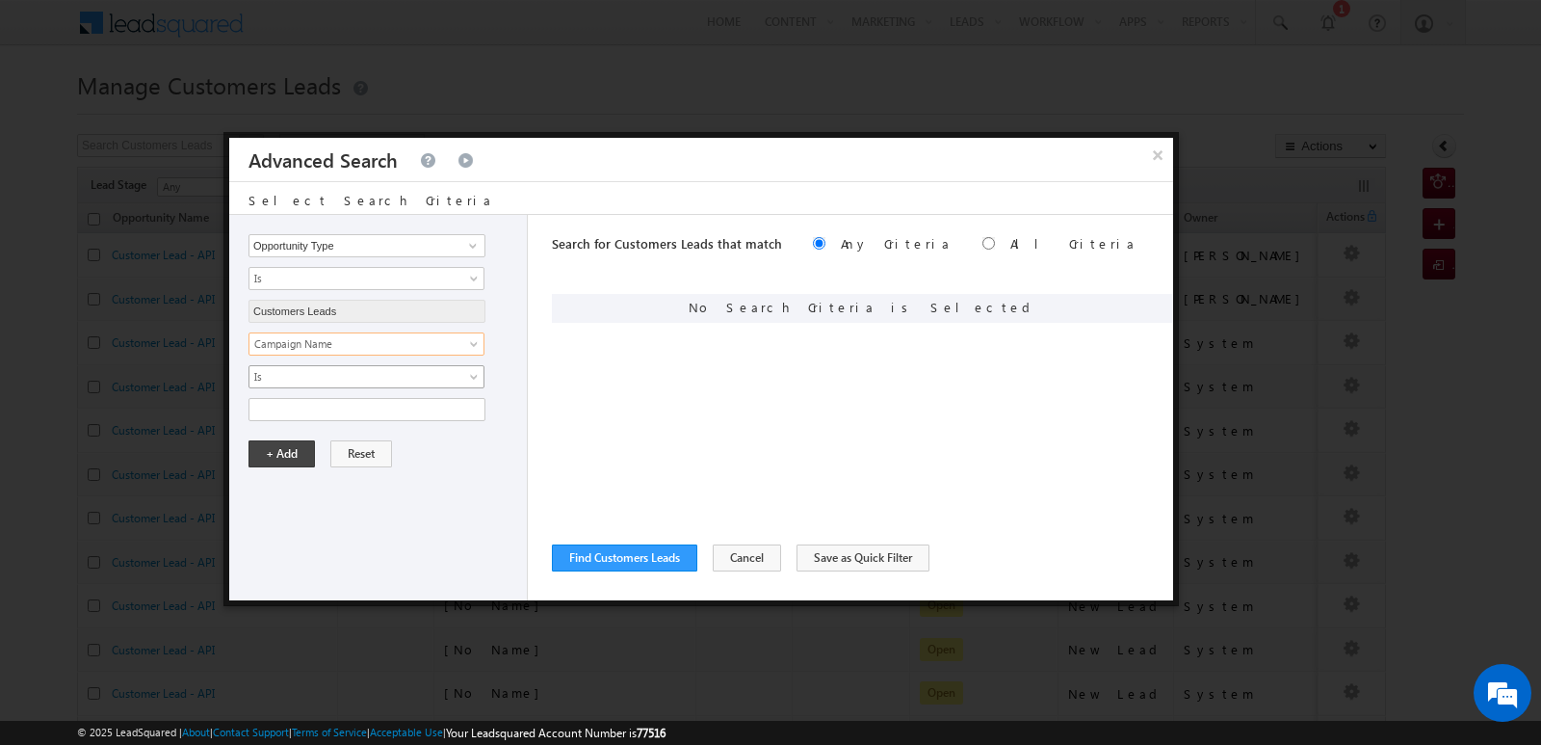
click at [453, 380] on span "Is" at bounding box center [353, 376] width 209 height 17
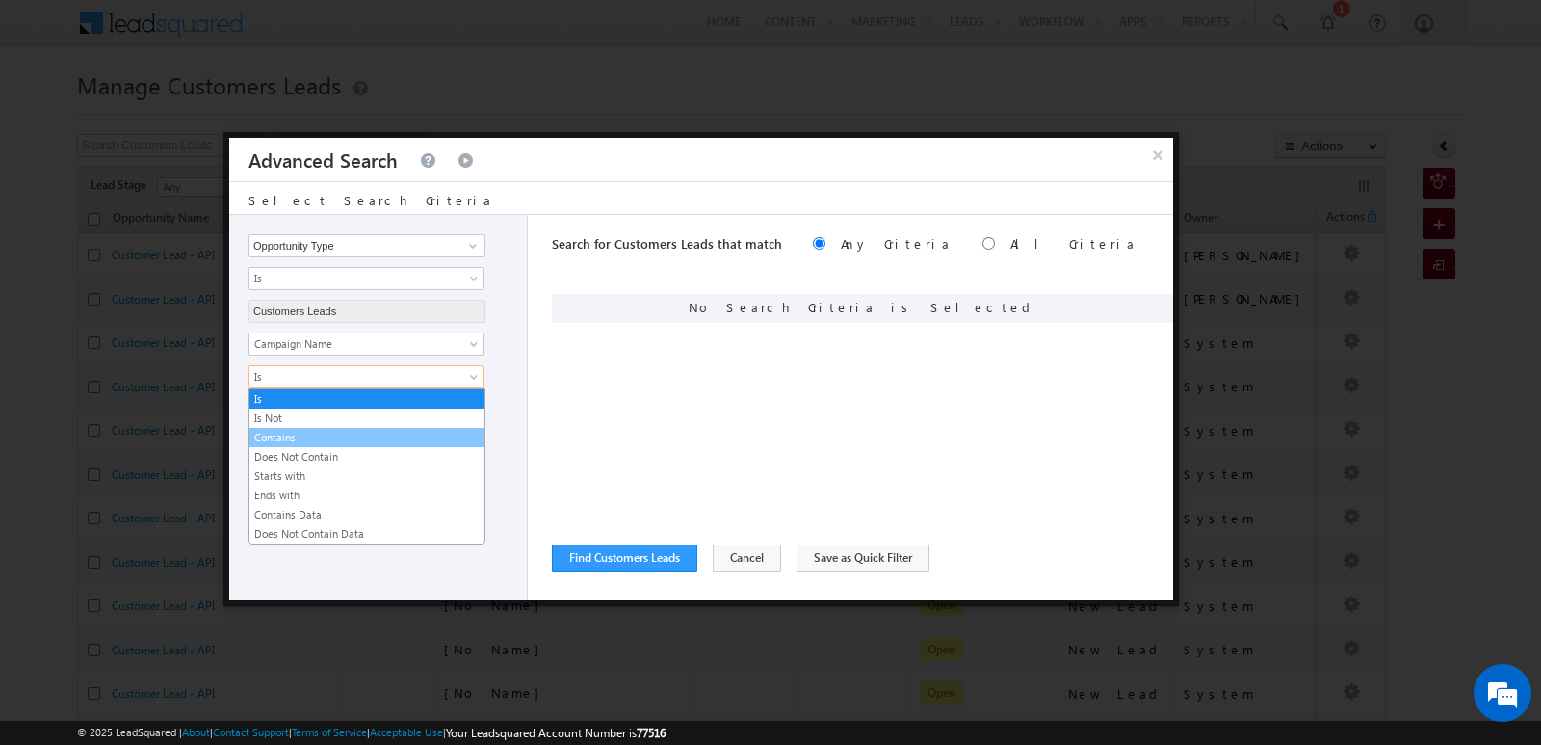
click at [360, 440] on link "Contains" at bounding box center [366, 437] width 235 height 17
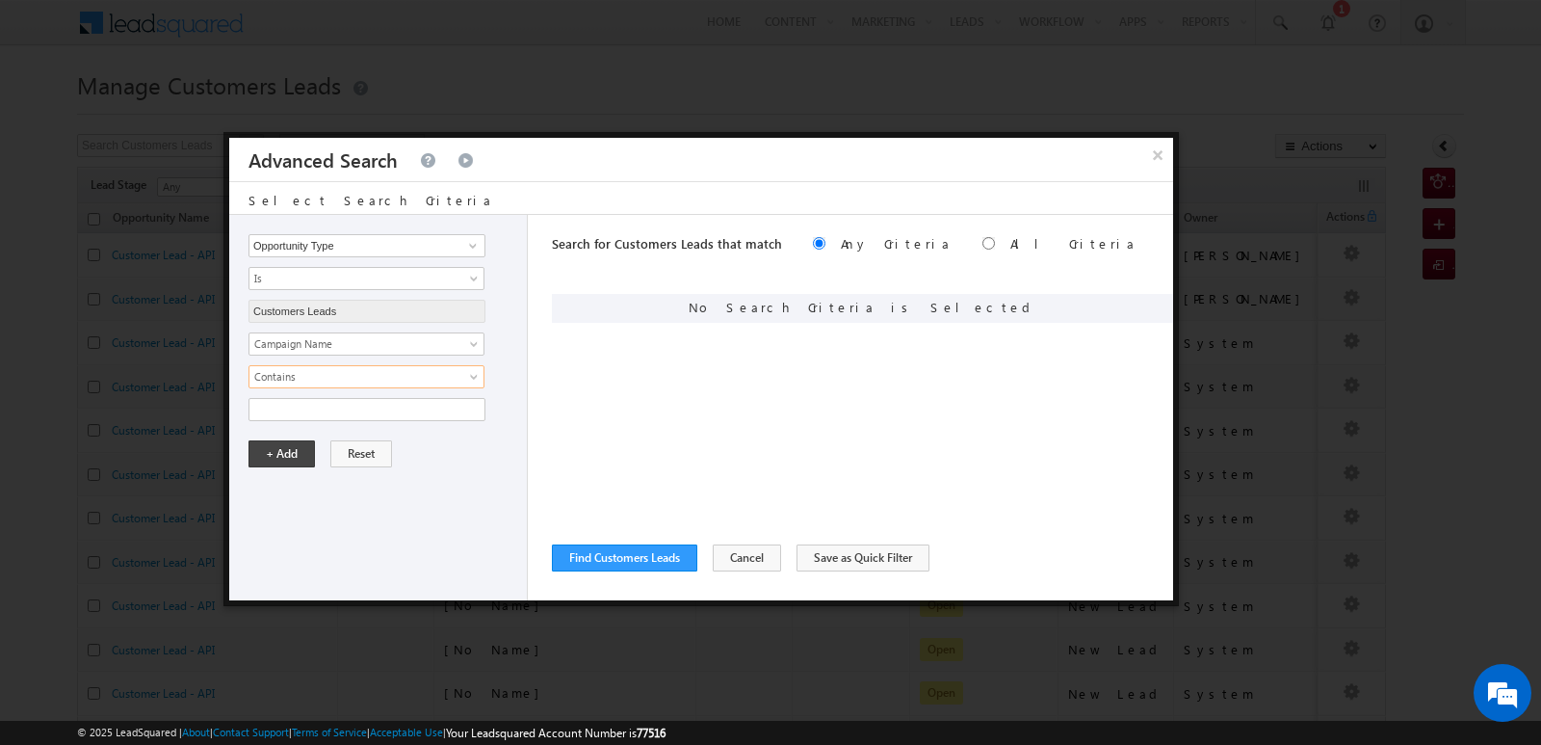
click at [376, 421] on div "Opportunity Type Lead Owner Sales Group Prospect Id Address 1 Address 2 Age Ass…" at bounding box center [378, 407] width 299 height 385
click at [381, 412] on input "text" at bounding box center [366, 409] width 237 height 23
type input "19SEP25"
click at [459, 568] on div "Opportunity Type Lead Owner Sales Group Prospect Id Address 1 Address 2 Age Ass…" at bounding box center [378, 407] width 299 height 385
click at [285, 451] on button "+ Add" at bounding box center [281, 453] width 66 height 27
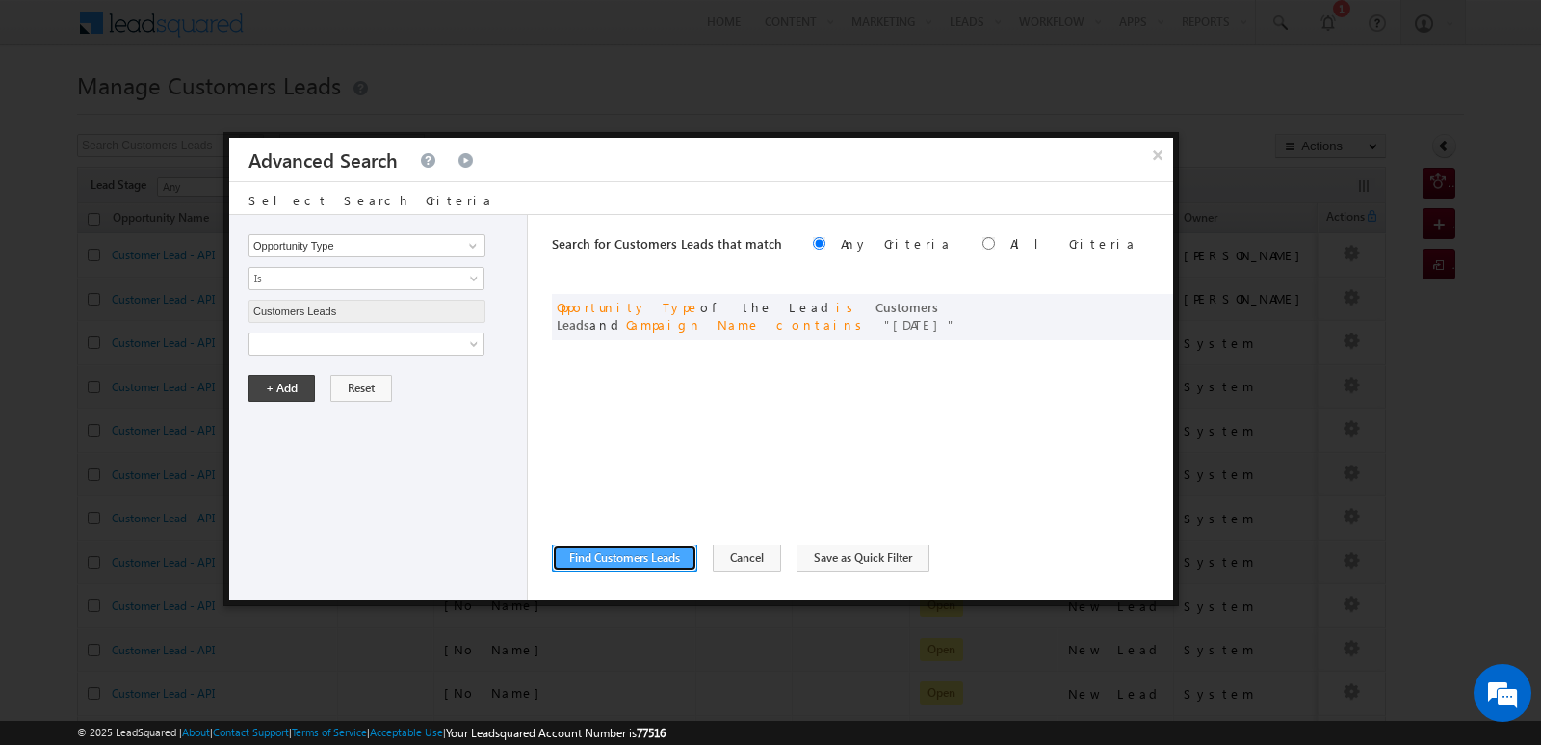
click at [667, 560] on button "Find Customers Leads" at bounding box center [624, 557] width 145 height 27
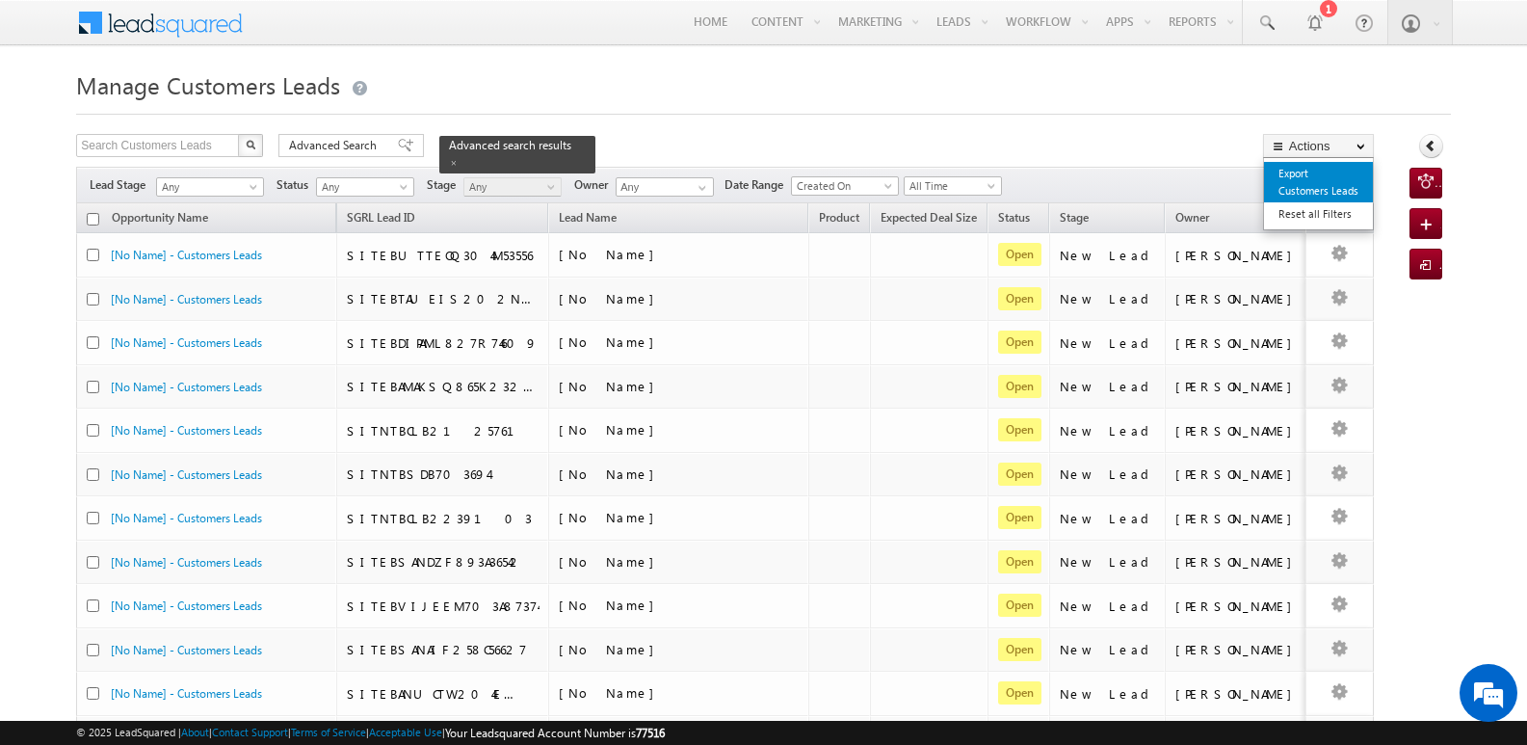
click at [1304, 175] on link "Export Customers Leads" at bounding box center [1318, 182] width 109 height 40
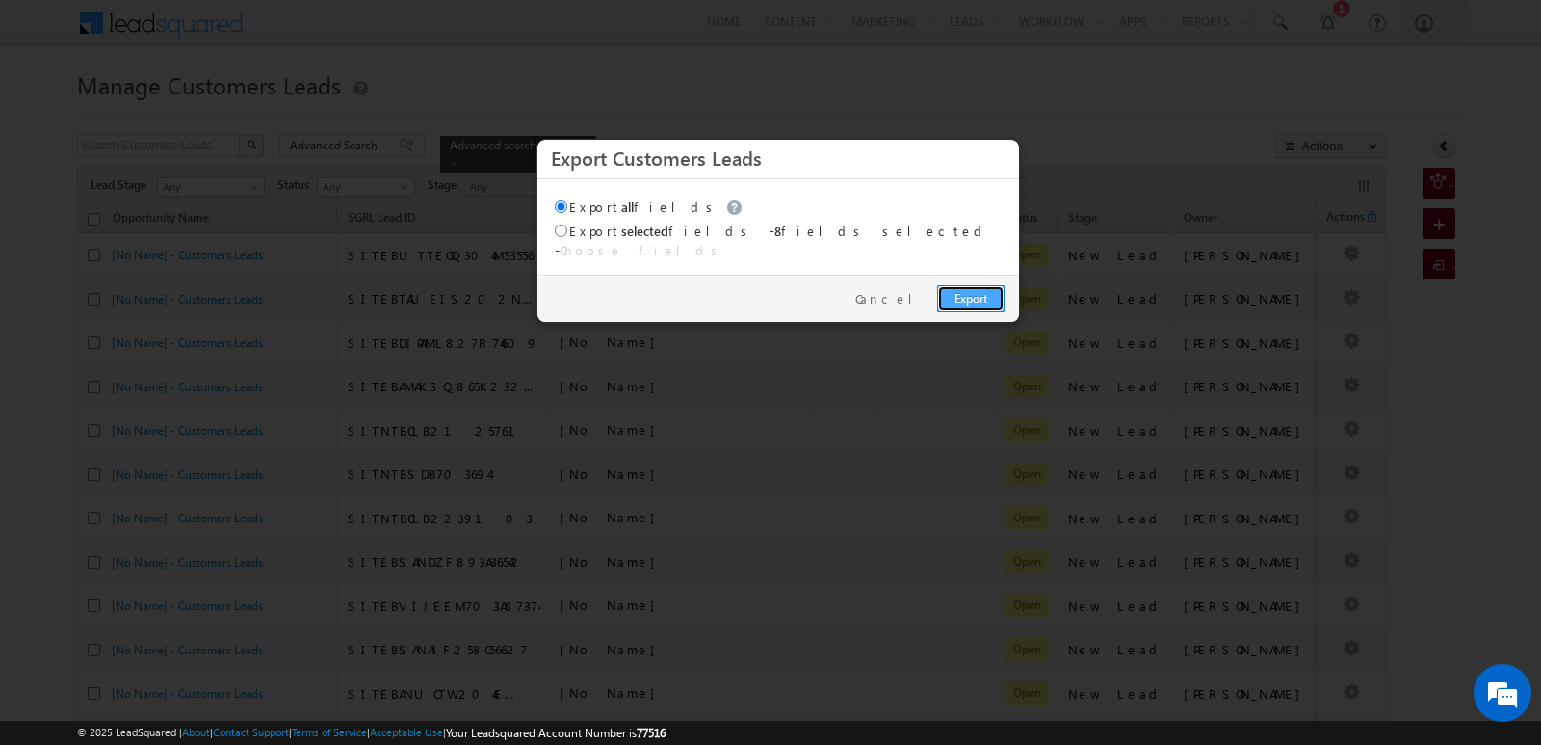
click at [969, 285] on link "Export" at bounding box center [970, 298] width 67 height 27
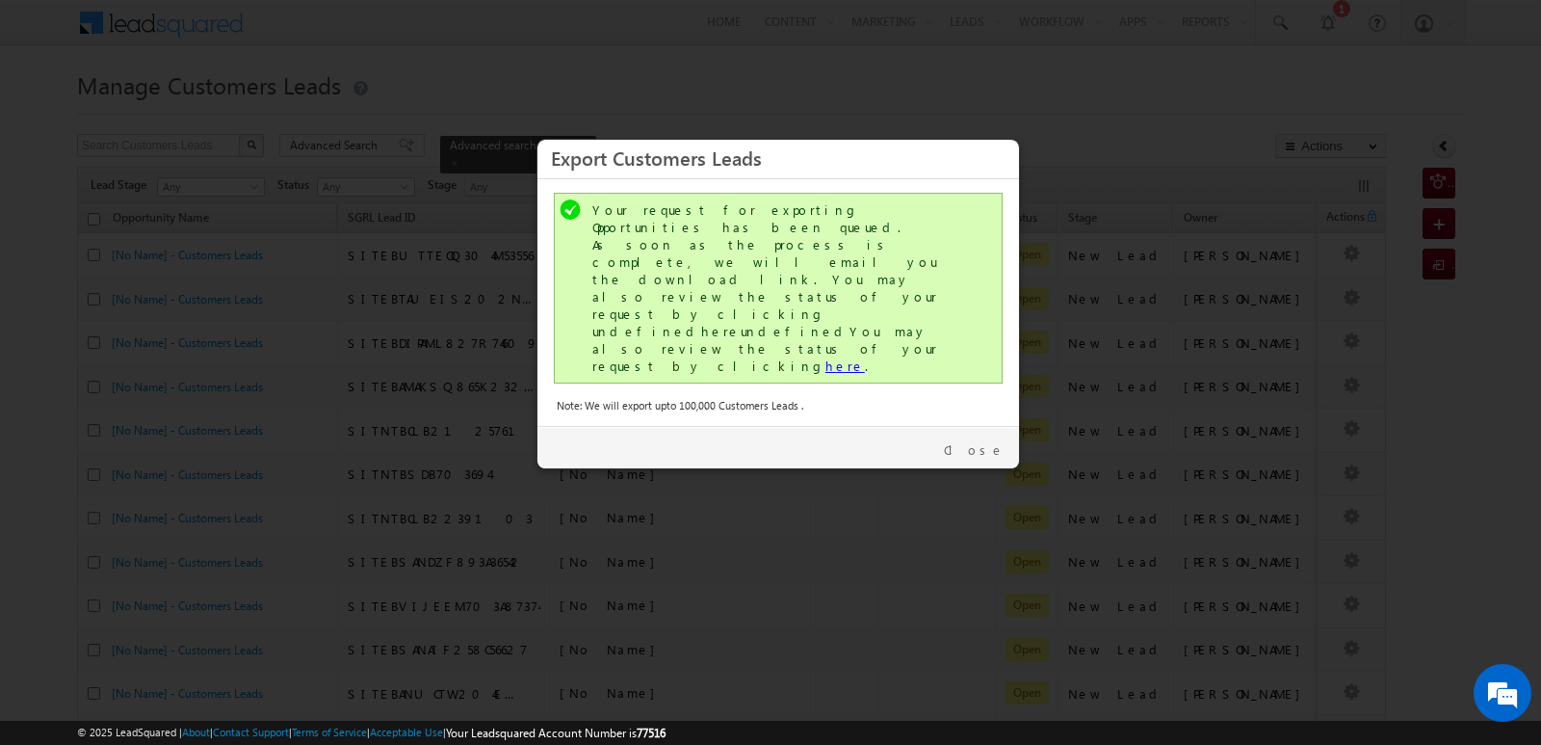
click at [825, 357] on link "here" at bounding box center [844, 365] width 39 height 16
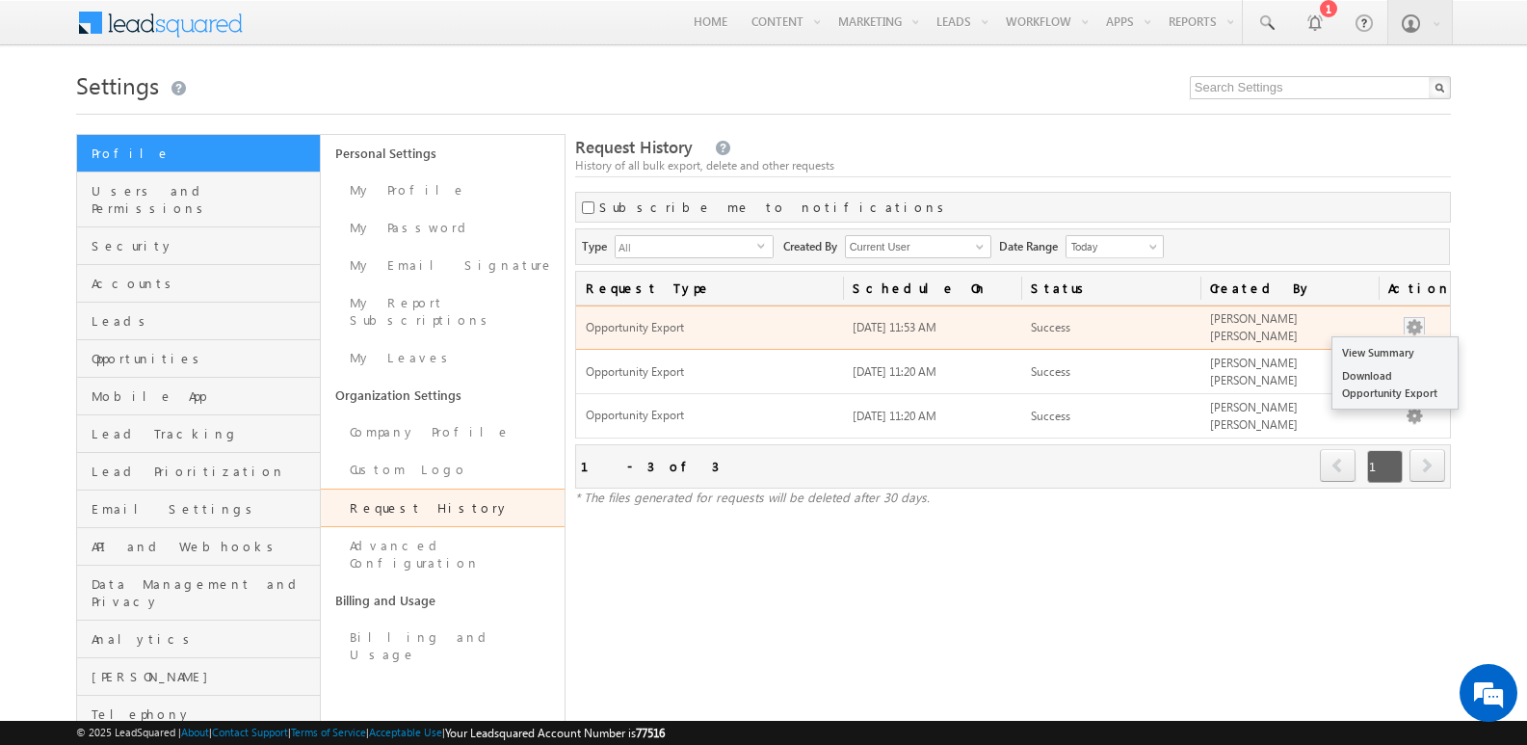
click at [1414, 325] on button "button" at bounding box center [1413, 327] width 19 height 19
click at [1389, 378] on link "Download Opportunity Export" at bounding box center [1394, 384] width 125 height 40
